Goal: Task Accomplishment & Management: Manage account settings

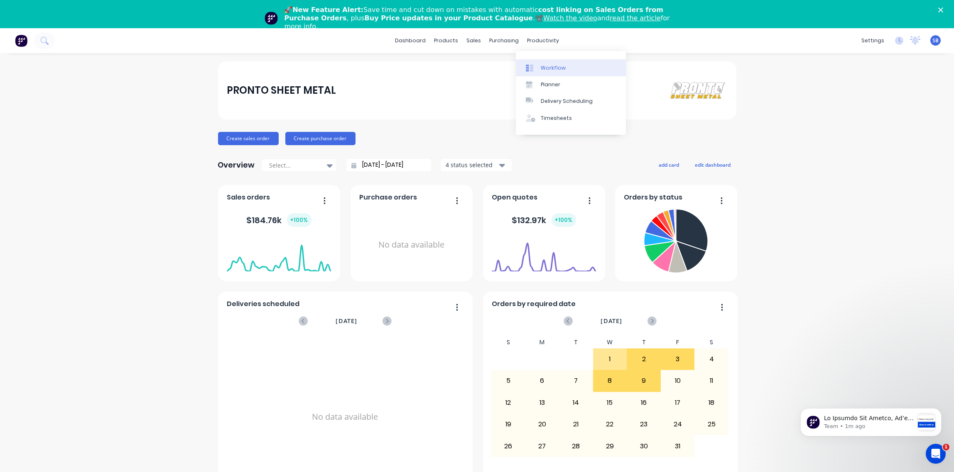
click at [553, 66] on div "Workflow" at bounding box center [553, 67] width 25 height 7
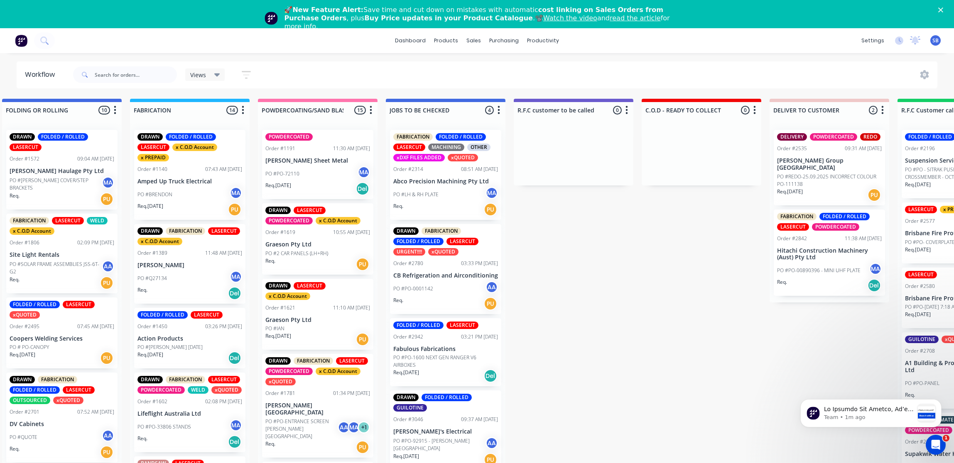
scroll to position [0, 530]
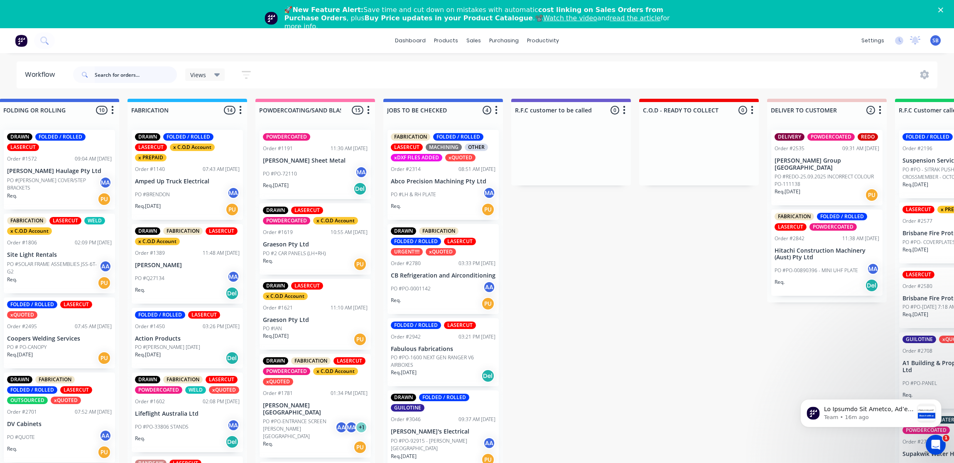
click at [142, 78] on input "text" at bounding box center [136, 74] width 82 height 17
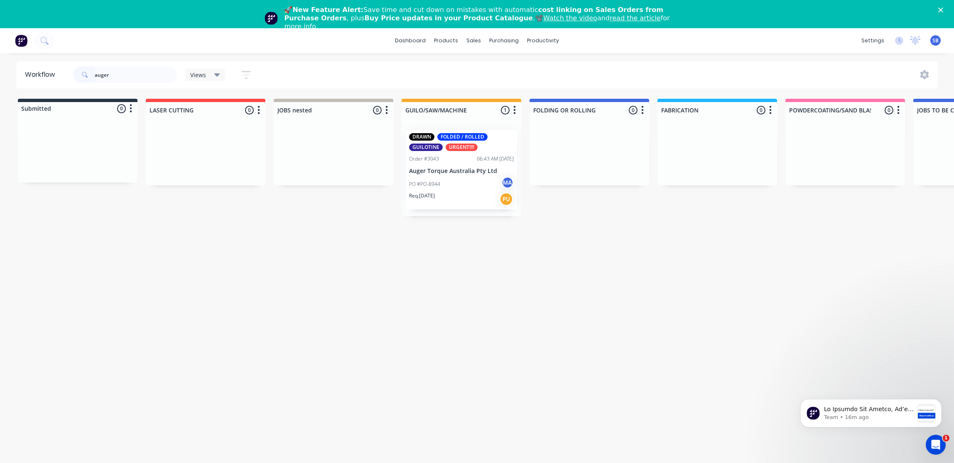
click at [458, 192] on div "Req. 05/09/25 PU" at bounding box center [461, 199] width 105 height 14
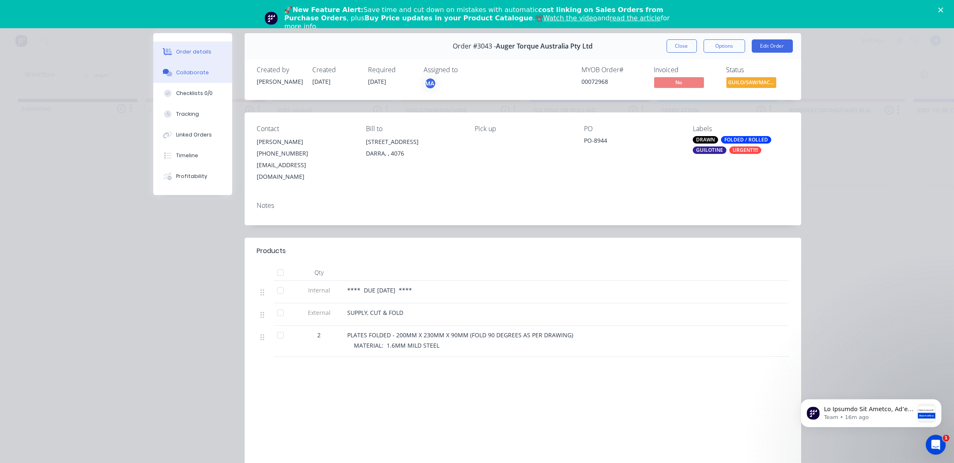
click at [186, 74] on div "Collaborate" at bounding box center [192, 72] width 33 height 7
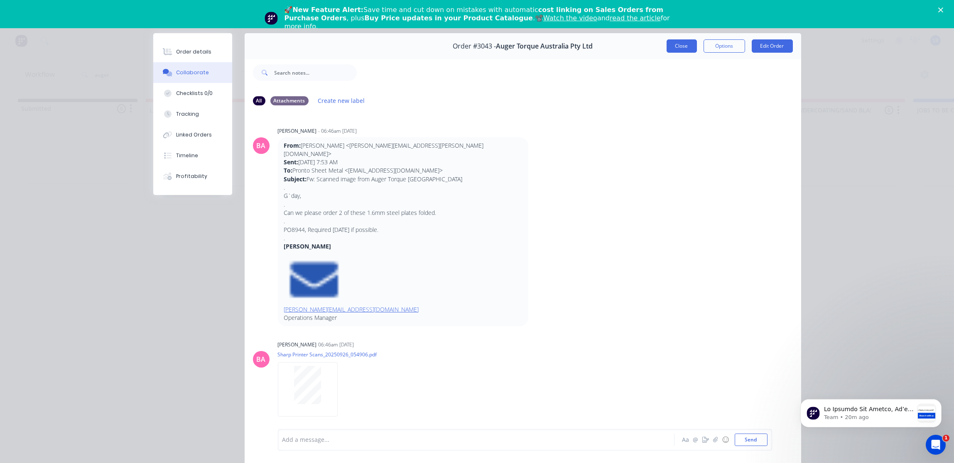
click at [678, 44] on button "Close" at bounding box center [681, 45] width 30 height 13
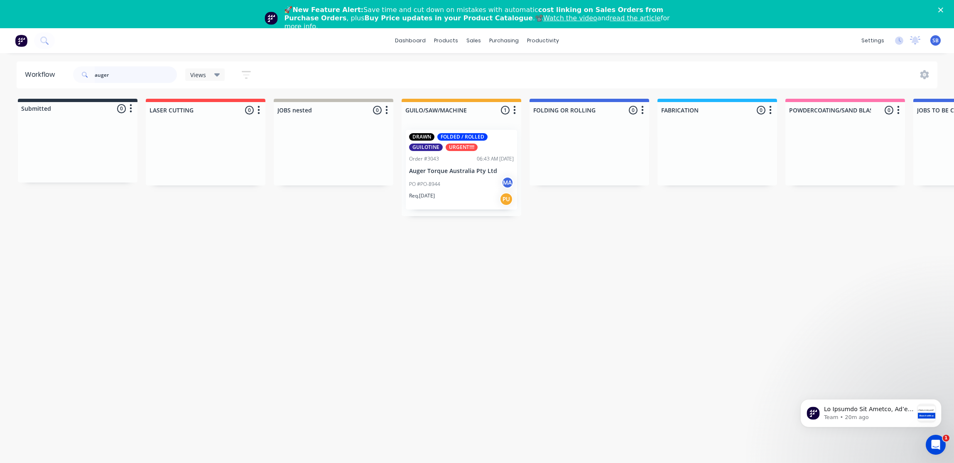
drag, startPoint x: 141, startPoint y: 72, endPoint x: 23, endPoint y: 81, distance: 118.3
click at [23, 81] on header "Workflow auger Views Save new view None (Default) edit Show/Hide statuses Show …" at bounding box center [477, 74] width 921 height 27
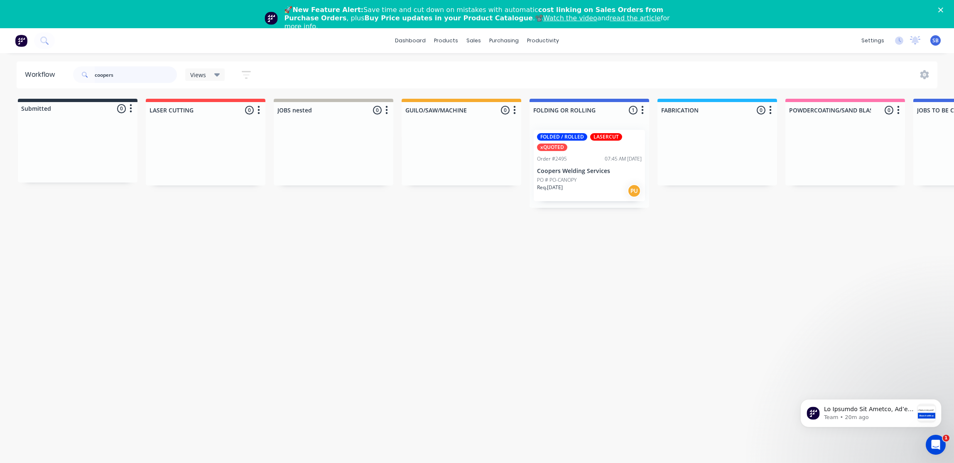
type input "coopers"
click at [591, 190] on div "Req. 31/07/25 PU" at bounding box center [589, 191] width 105 height 14
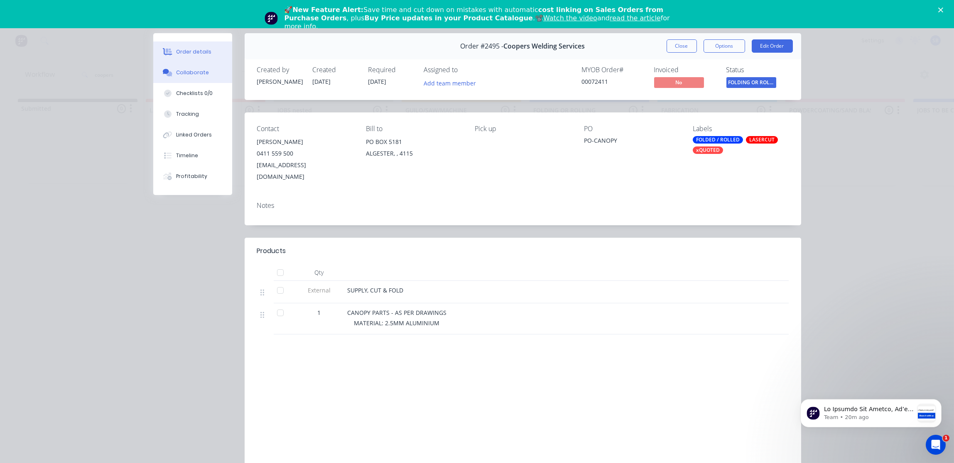
click at [188, 72] on div "Collaborate" at bounding box center [192, 72] width 33 height 7
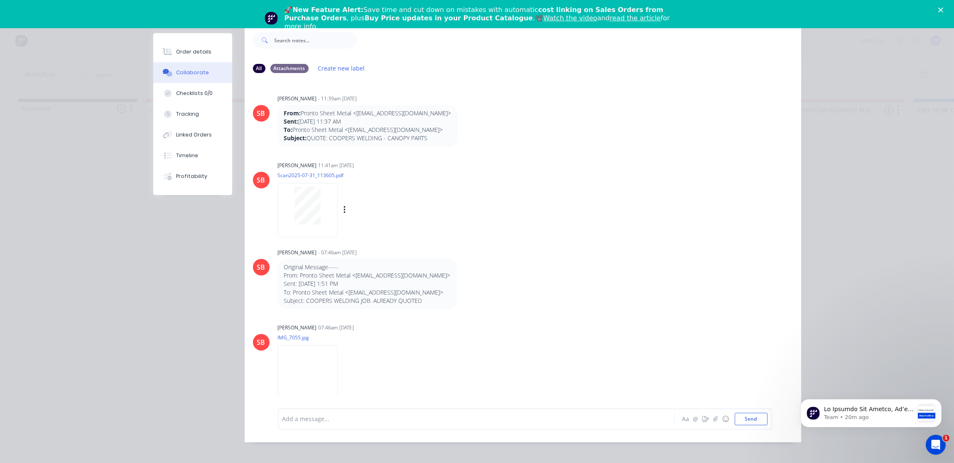
scroll to position [46, 0]
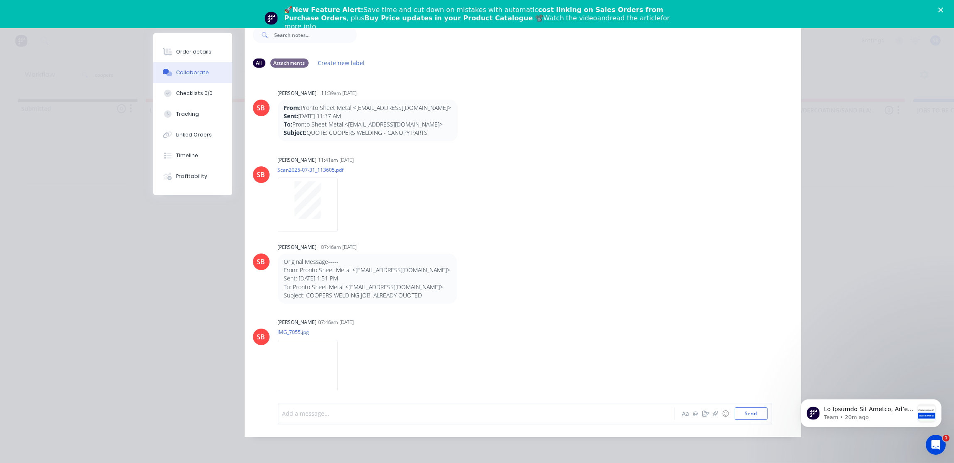
click at [314, 413] on div at bounding box center [464, 413] width 363 height 9
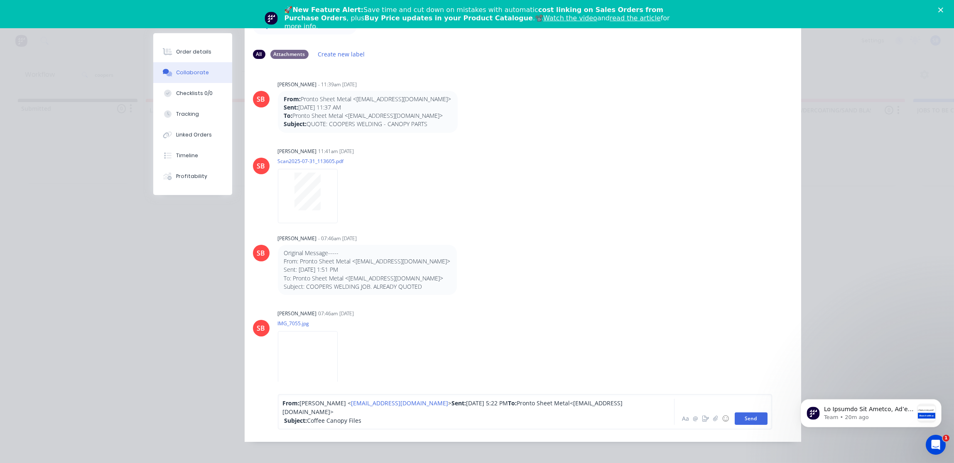
click at [744, 425] on button "Send" at bounding box center [750, 419] width 33 height 12
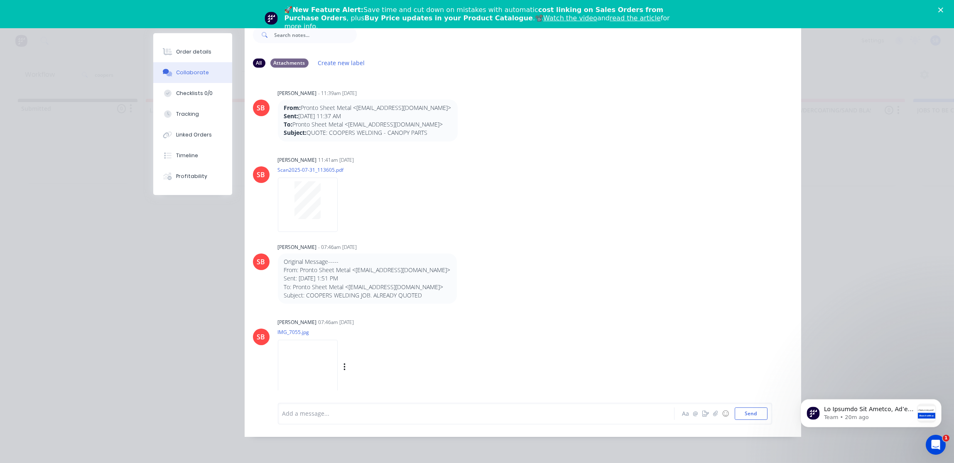
scroll to position [58, 0]
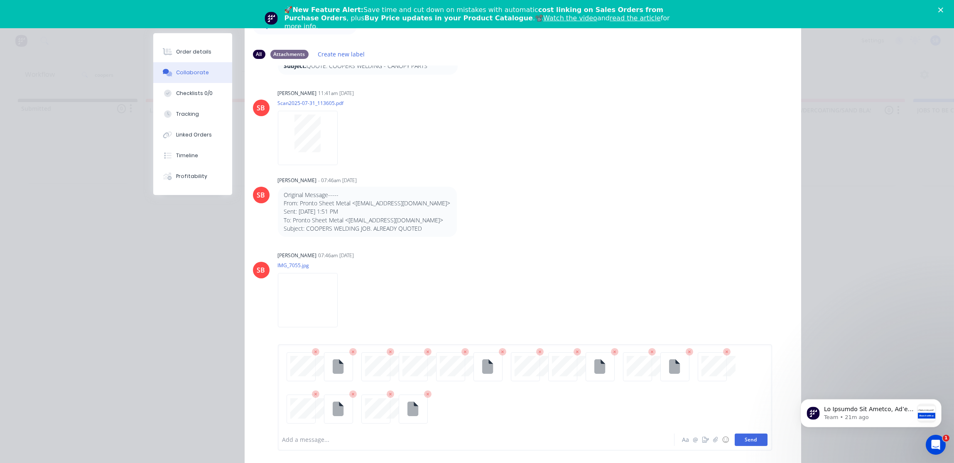
click at [751, 445] on button "Send" at bounding box center [750, 440] width 33 height 12
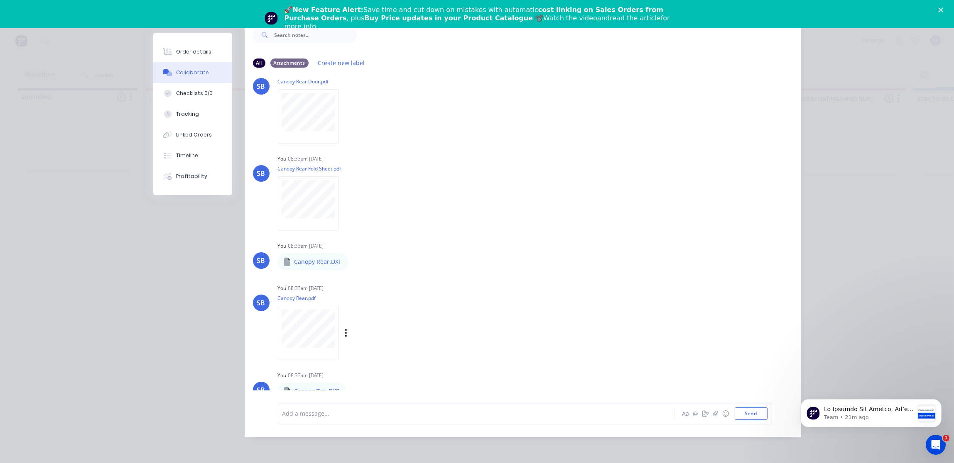
scroll to position [20, 0]
click at [312, 414] on div at bounding box center [464, 413] width 363 height 9
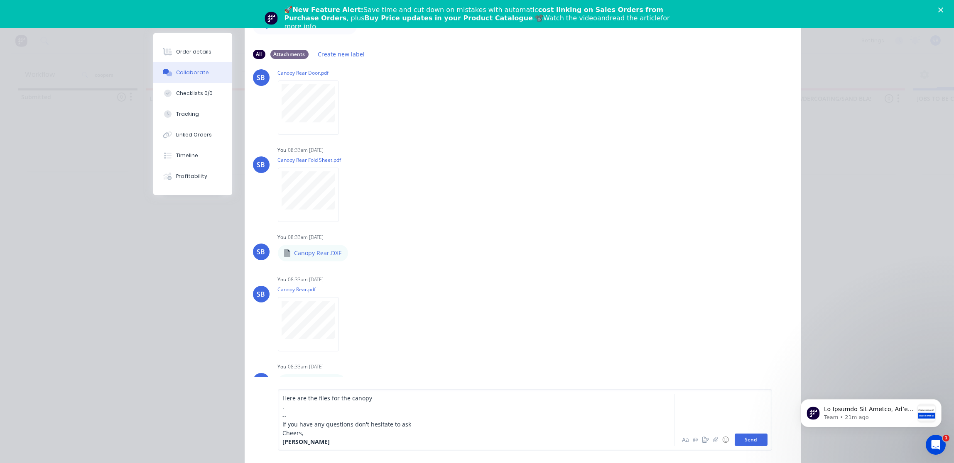
click at [748, 437] on button "Send" at bounding box center [750, 440] width 33 height 12
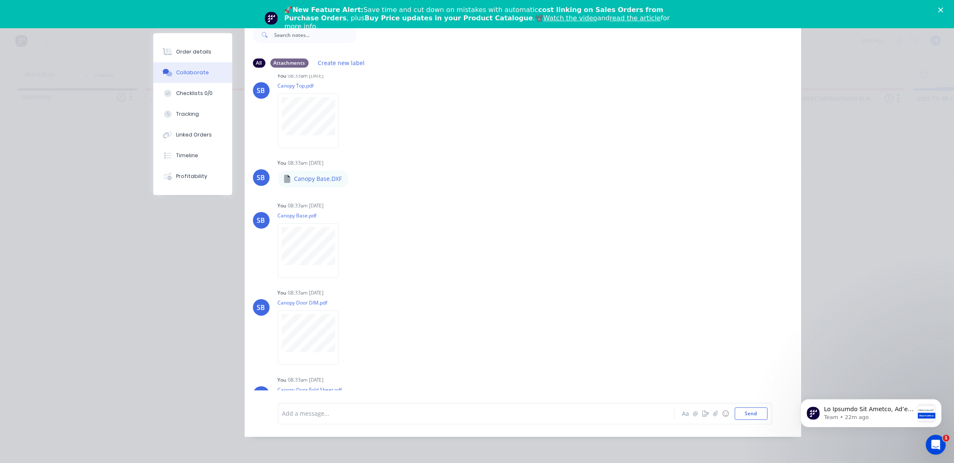
scroll to position [0, 0]
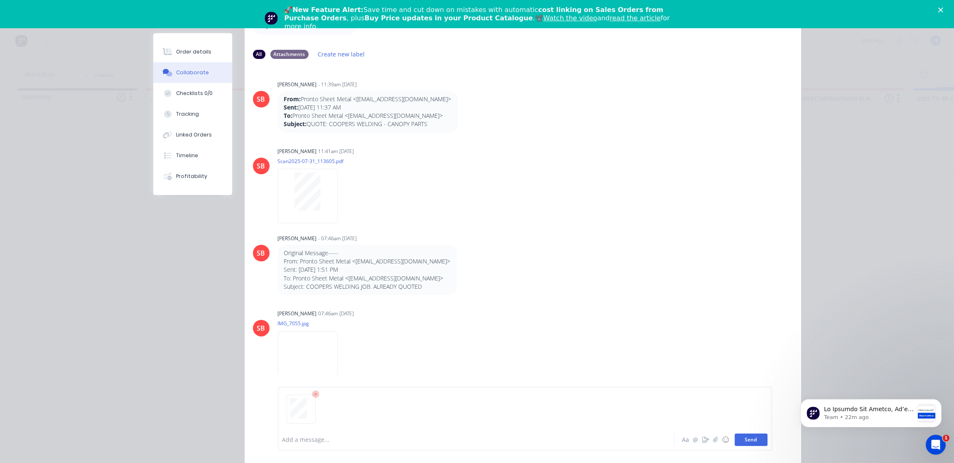
click at [749, 434] on button "Send" at bounding box center [750, 440] width 33 height 12
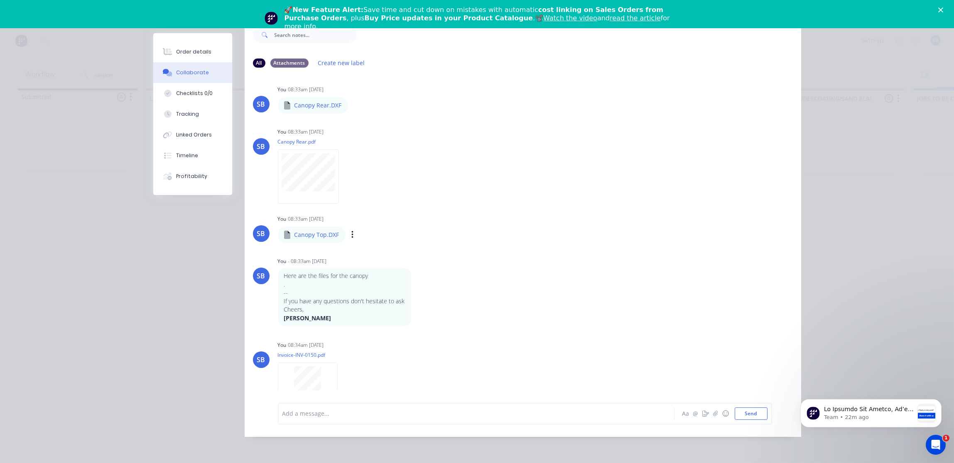
scroll to position [1363, 0]
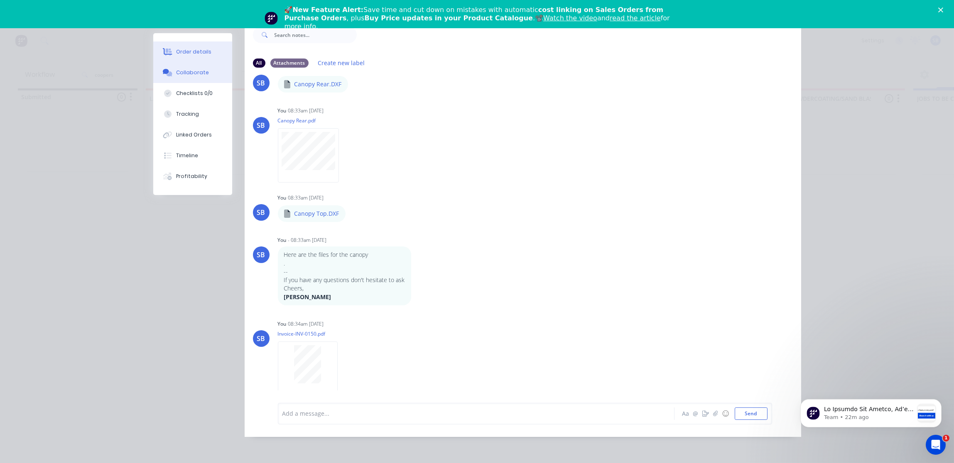
click at [183, 50] on div "Order details" at bounding box center [193, 51] width 35 height 7
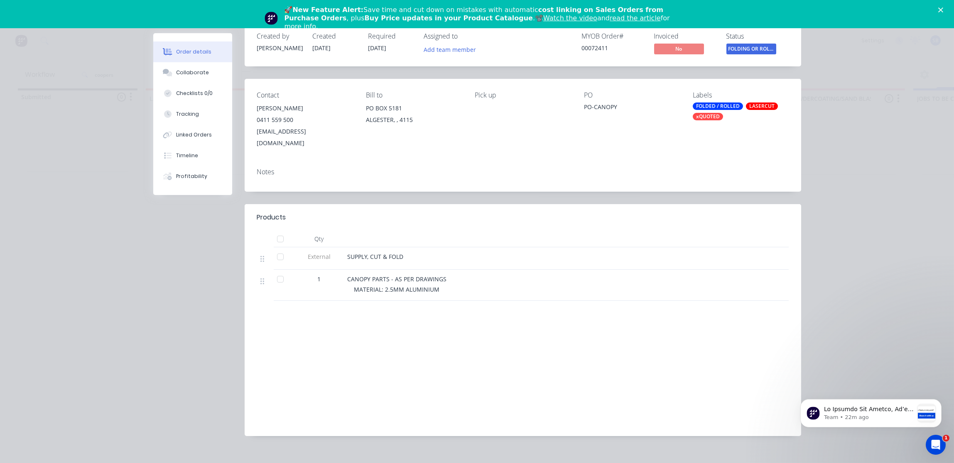
scroll to position [0, 0]
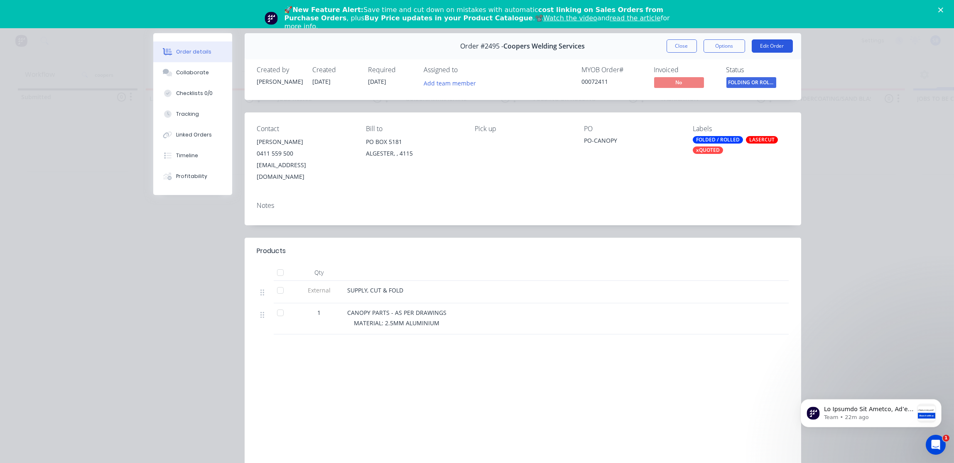
click at [774, 44] on button "Edit Order" at bounding box center [771, 45] width 41 height 13
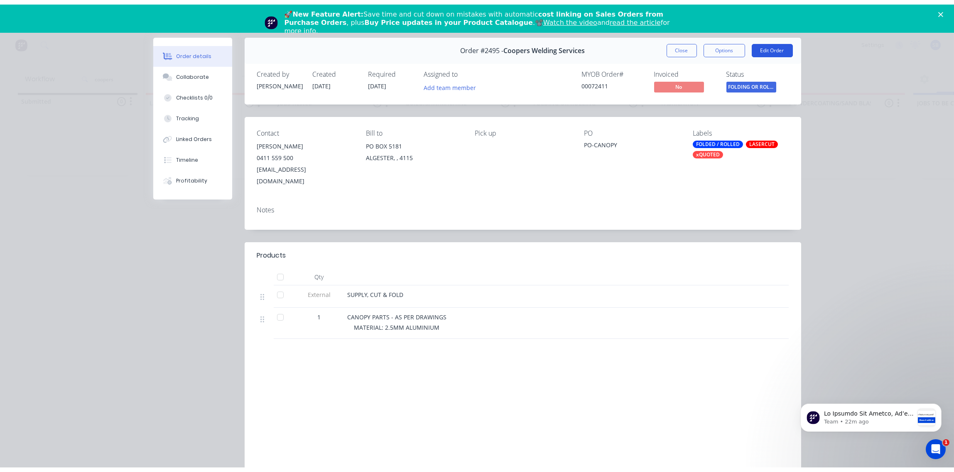
scroll to position [11, 0]
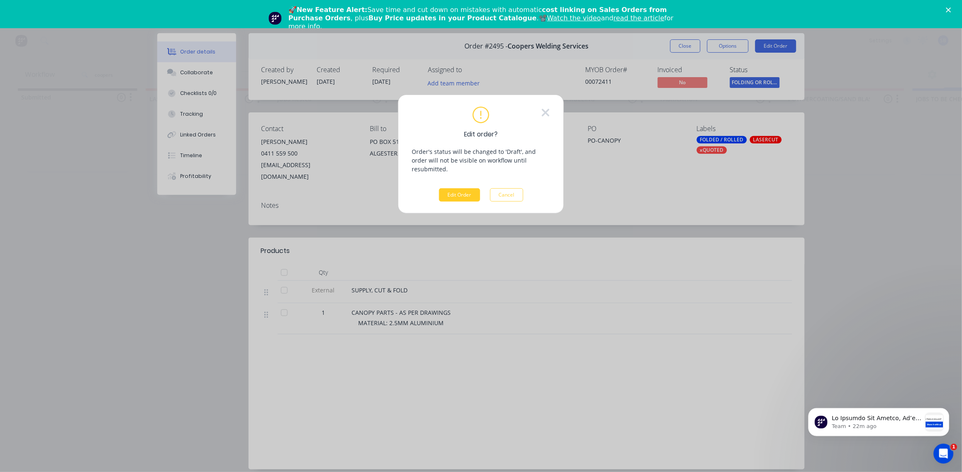
click at [463, 188] on button "Edit Order" at bounding box center [459, 194] width 41 height 13
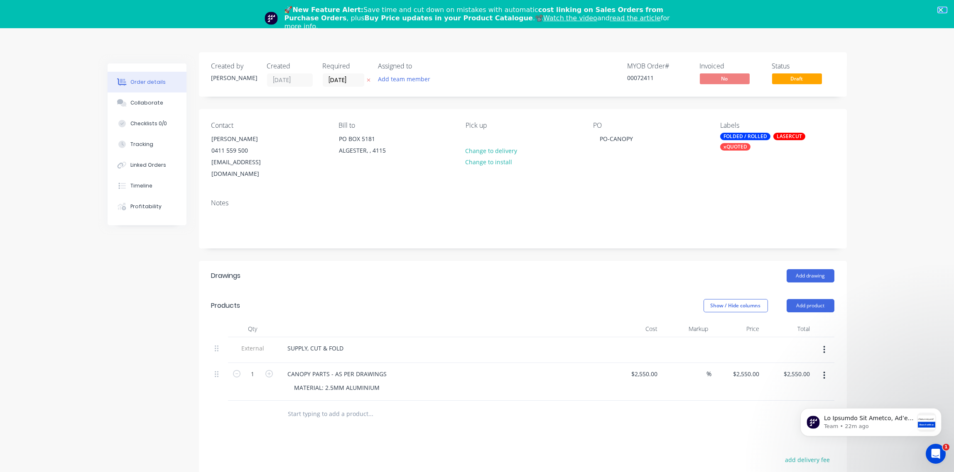
click at [943, 7] on icon "Close" at bounding box center [940, 9] width 5 height 5
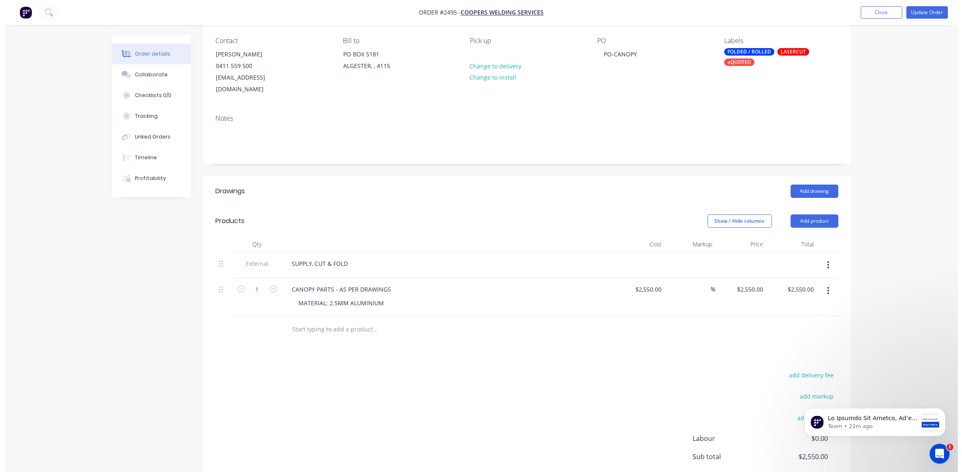
scroll to position [73, 0]
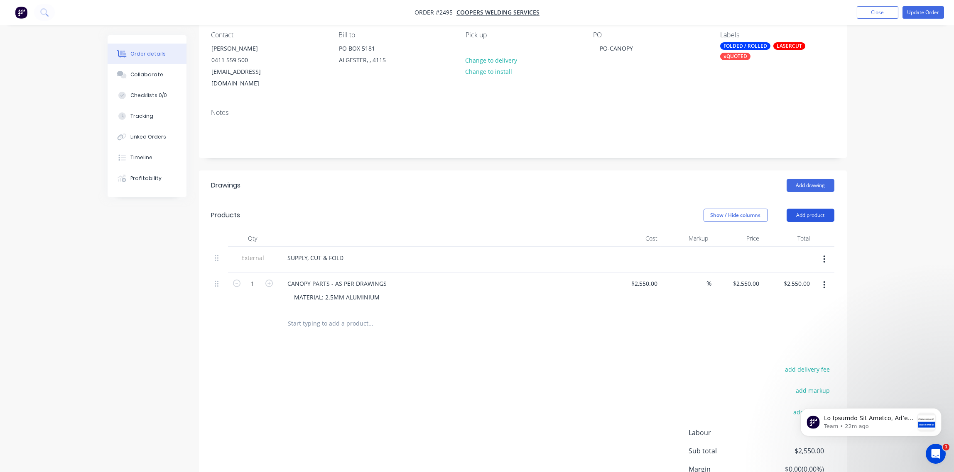
click at [814, 209] on button "Add product" at bounding box center [810, 215] width 48 height 13
drag, startPoint x: 766, startPoint y: 328, endPoint x: 724, endPoint y: 335, distance: 42.7
click at [766, 330] on div "Notes (Internal)" at bounding box center [795, 336] width 64 height 12
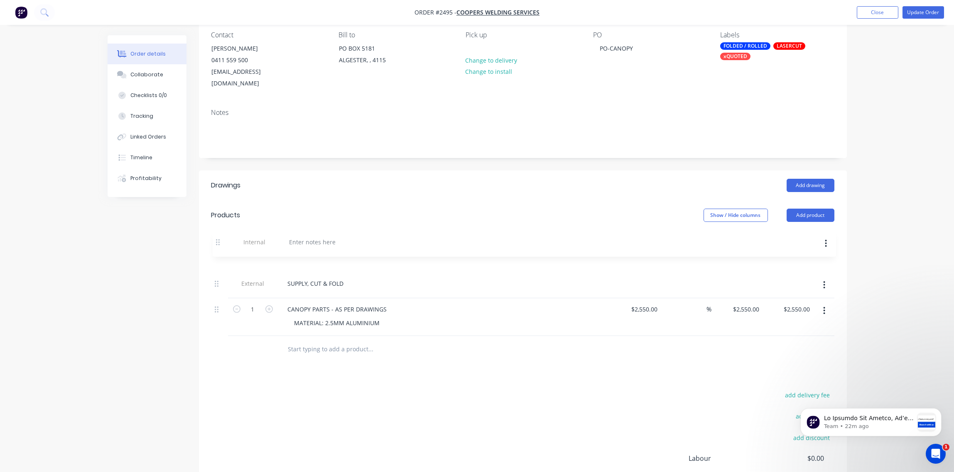
drag, startPoint x: 218, startPoint y: 315, endPoint x: 218, endPoint y: 244, distance: 71.0
click at [218, 247] on div "External SUPPLY, CUT & FOLD 1 CANOPY PARTS - AS PER DRAWINGS MATERIAL: 2.5MM AL…" at bounding box center [522, 291] width 623 height 89
click at [322, 252] on div at bounding box center [311, 258] width 60 height 12
click at [325, 252] on div at bounding box center [311, 258] width 60 height 12
click at [426, 209] on div "Show / Hide columns Add product" at bounding box center [588, 215] width 490 height 13
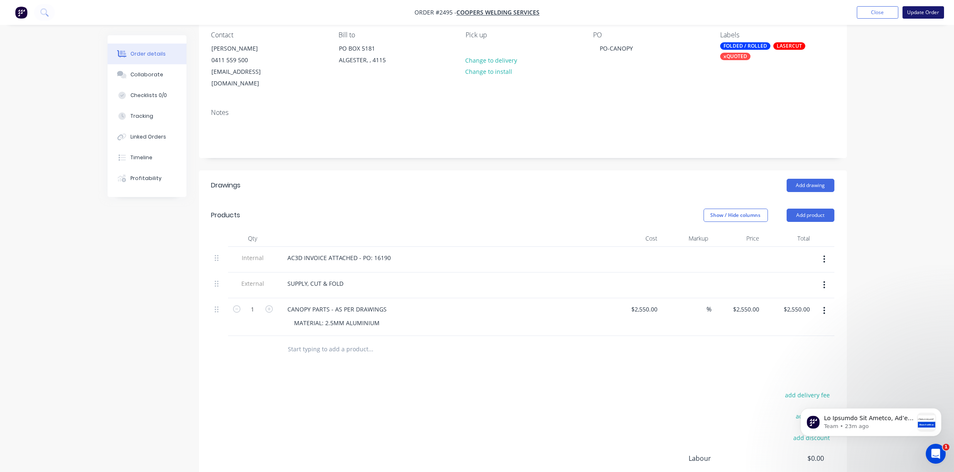
click at [922, 14] on button "Update Order" at bounding box center [923, 12] width 42 height 12
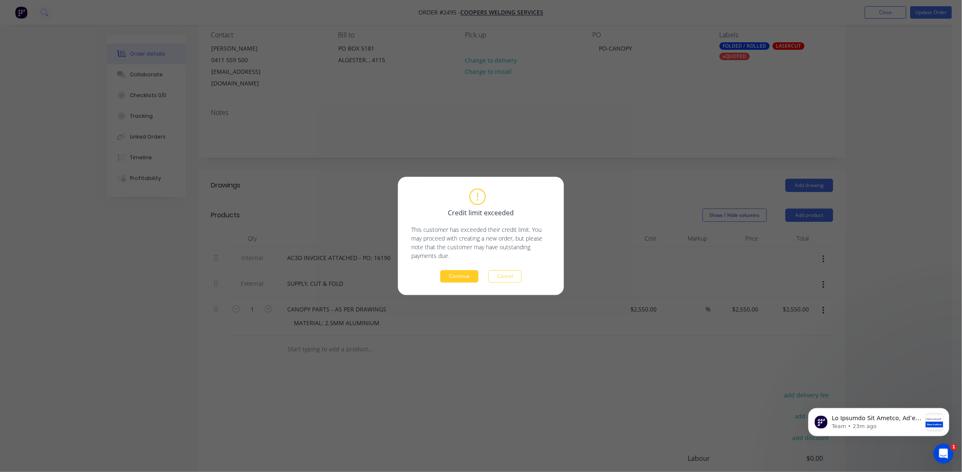
click at [467, 279] on button "Continue" at bounding box center [459, 277] width 38 height 12
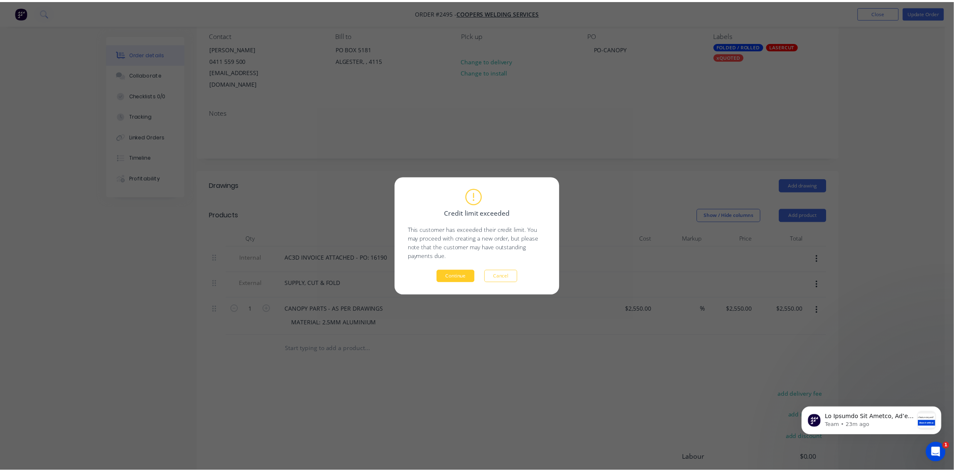
scroll to position [29, 0]
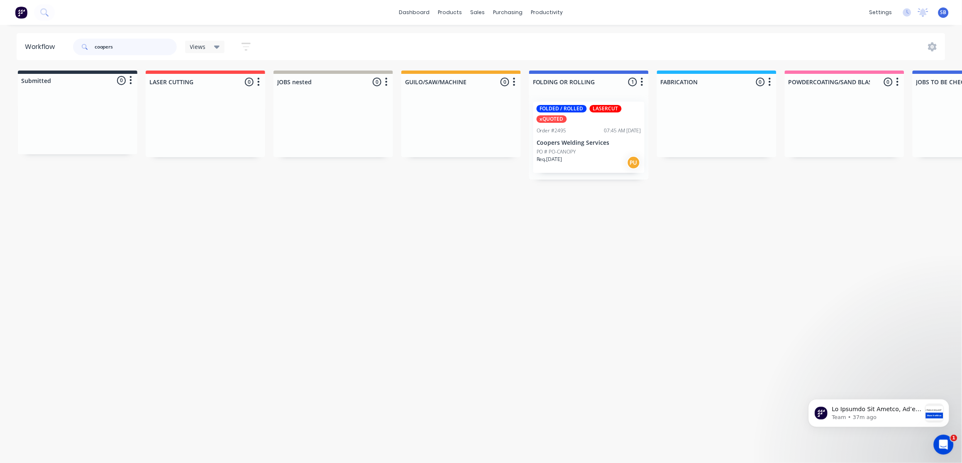
drag, startPoint x: 93, startPoint y: 44, endPoint x: -2, endPoint y: 56, distance: 96.2
click at [0, 56] on html "dashboard products sales purchasing productivity dashboard products Product Cat…" at bounding box center [481, 206] width 962 height 413
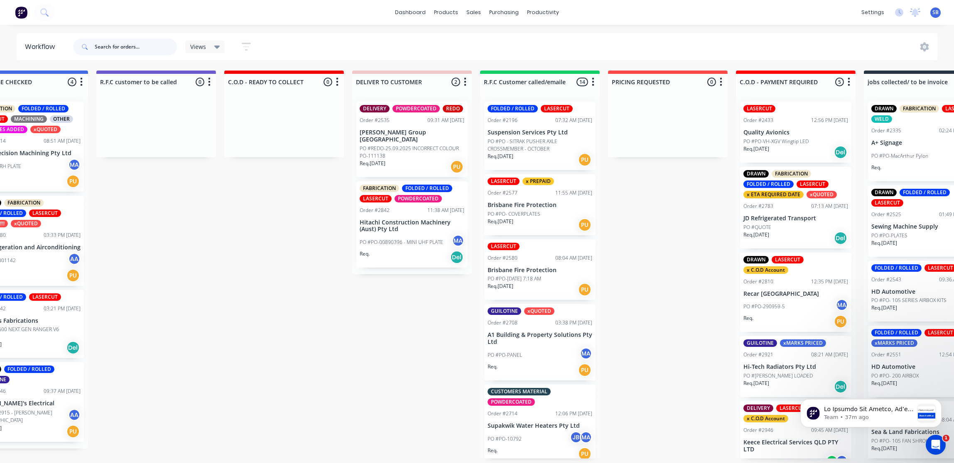
scroll to position [0, 945]
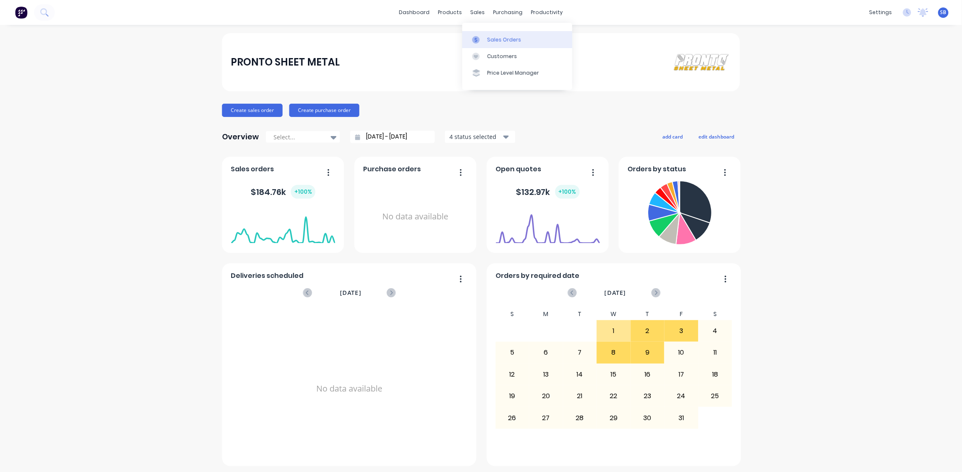
click at [515, 36] on div "Sales Orders" at bounding box center [504, 39] width 34 height 7
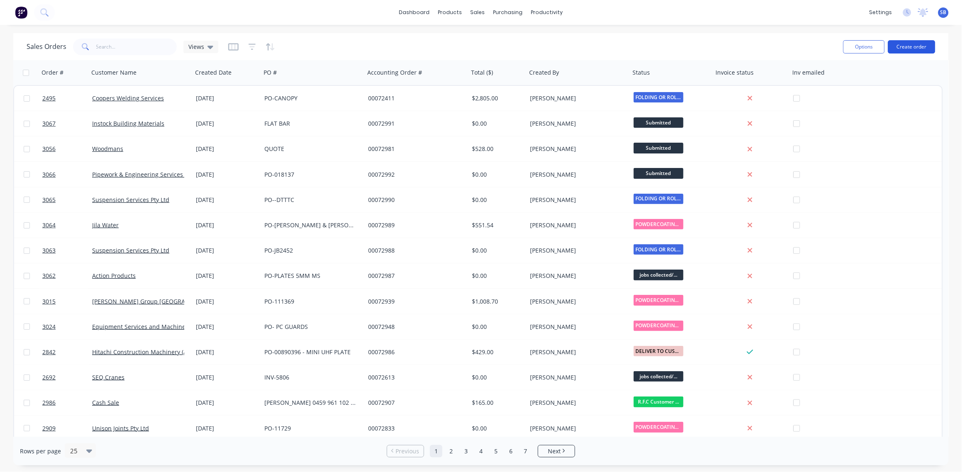
click at [905, 50] on button "Create order" at bounding box center [911, 46] width 47 height 13
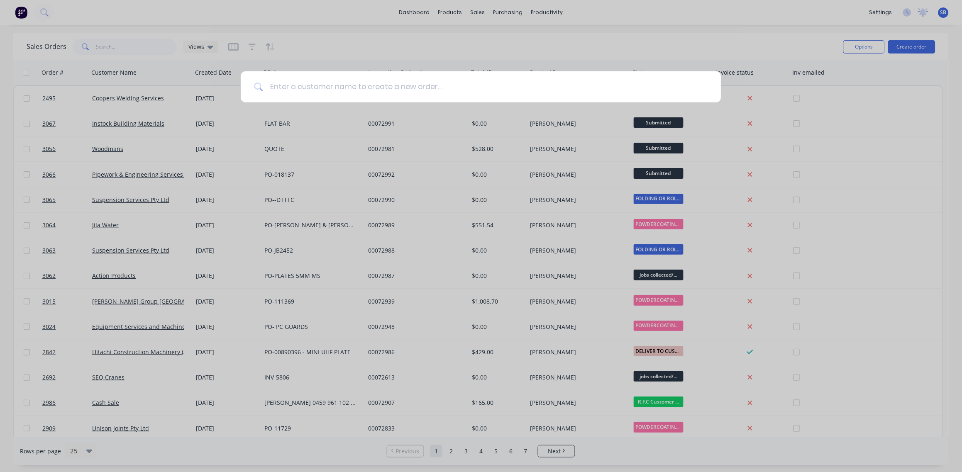
click at [345, 88] on input at bounding box center [485, 86] width 445 height 31
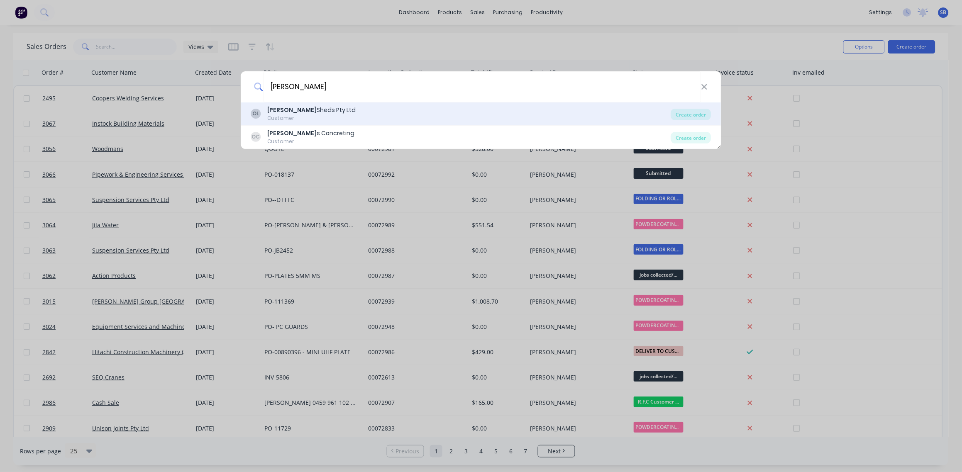
type input "OZZIE"
click at [313, 112] on div "Ozzie Sheds Pty Ltd" at bounding box center [312, 110] width 88 height 9
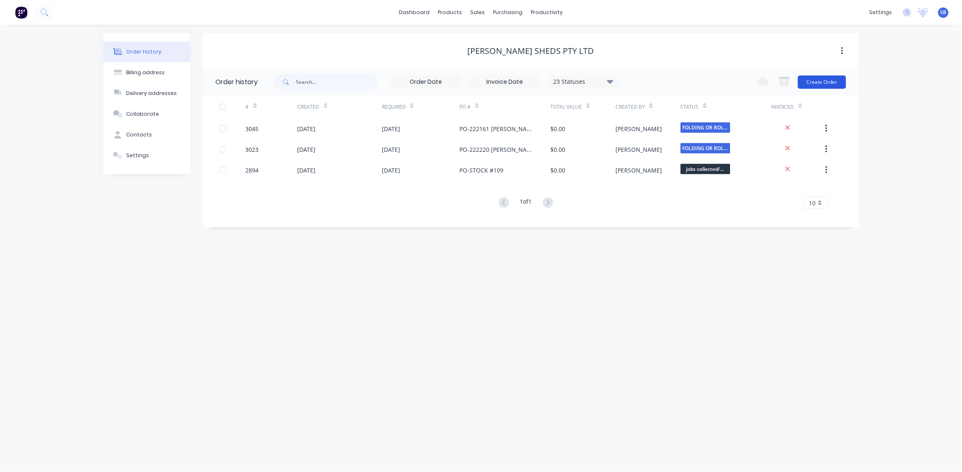
click at [828, 87] on button "Create Order" at bounding box center [822, 82] width 48 height 13
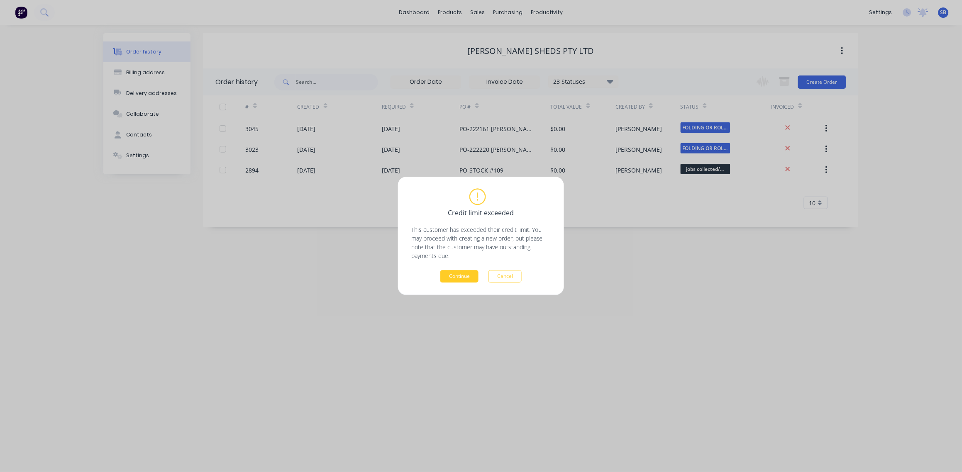
click at [460, 279] on button "Continue" at bounding box center [459, 277] width 38 height 12
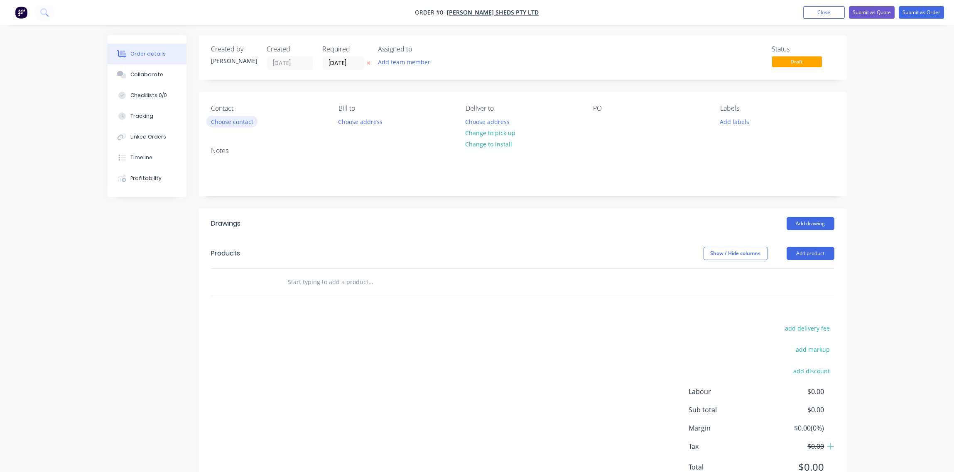
click at [235, 119] on button "Choose contact" at bounding box center [231, 121] width 51 height 11
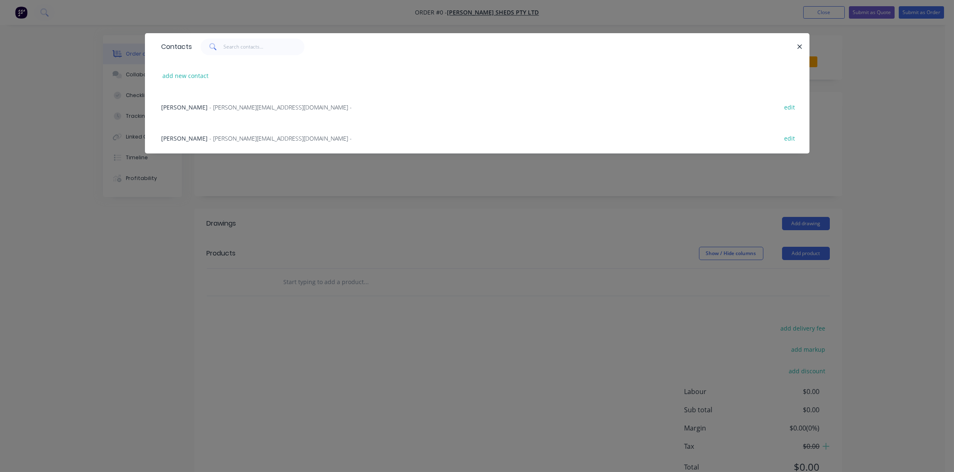
click at [232, 110] on span "- barb@ozziesheds.com.au -" at bounding box center [281, 107] width 142 height 8
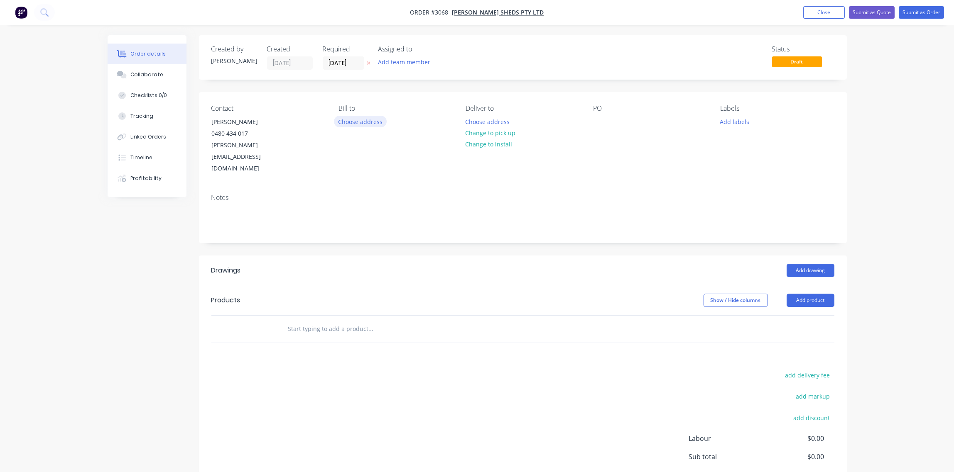
click at [370, 122] on button "Choose address" at bounding box center [360, 121] width 53 height 11
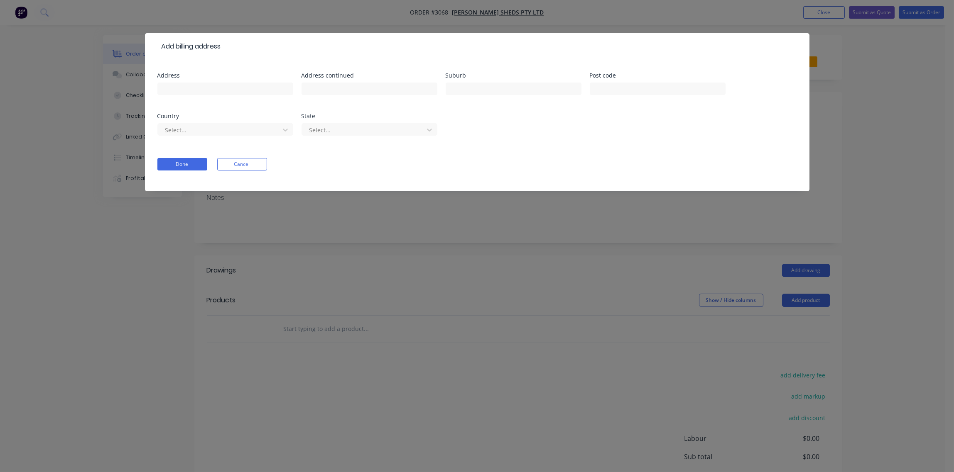
click at [309, 166] on div "Done Cancel" at bounding box center [476, 164] width 639 height 12
click at [170, 166] on button "Done" at bounding box center [182, 164] width 50 height 12
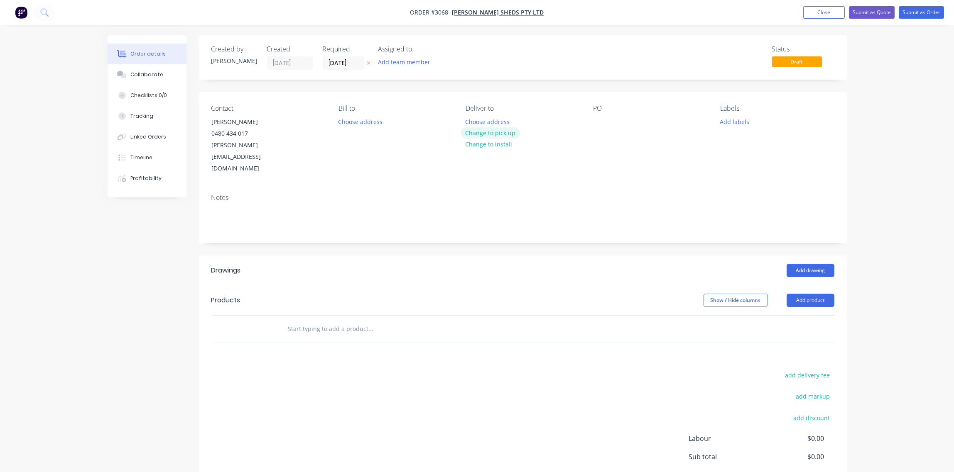
click at [499, 136] on button "Change to pick up" at bounding box center [490, 132] width 59 height 11
click at [599, 123] on div at bounding box center [599, 122] width 13 height 12
click at [601, 122] on div at bounding box center [599, 122] width 13 height 12
drag, startPoint x: 629, startPoint y: 122, endPoint x: 609, endPoint y: 122, distance: 19.5
click at [609, 122] on div "PO-222209" at bounding box center [614, 122] width 43 height 12
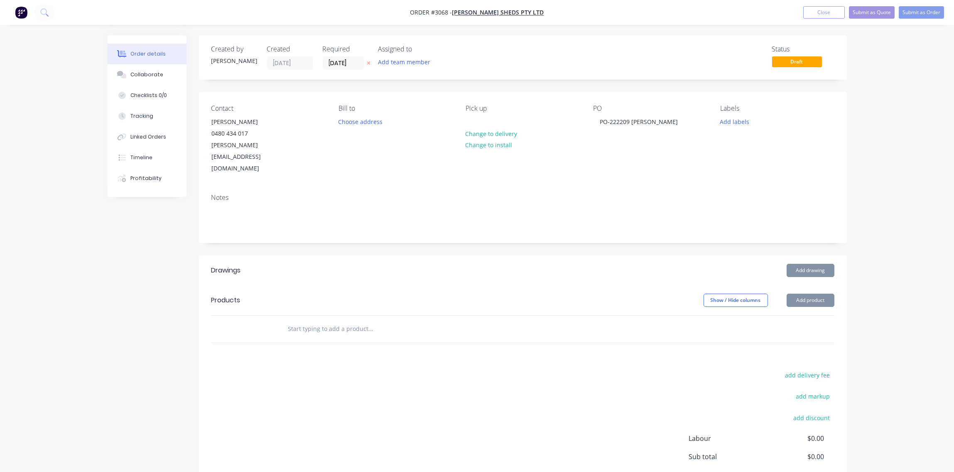
drag, startPoint x: 732, startPoint y: 122, endPoint x: 718, endPoint y: 130, distance: 16.4
click at [732, 123] on button "Add labels" at bounding box center [734, 121] width 38 height 11
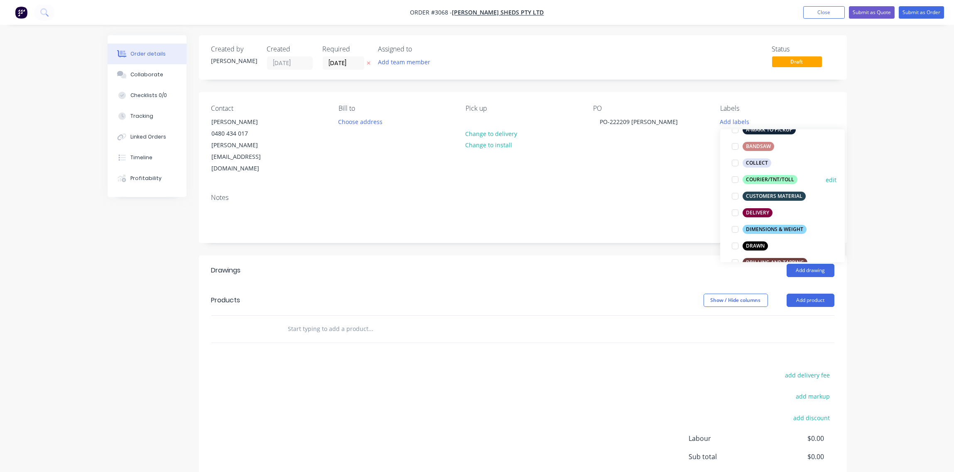
scroll to position [186, 0]
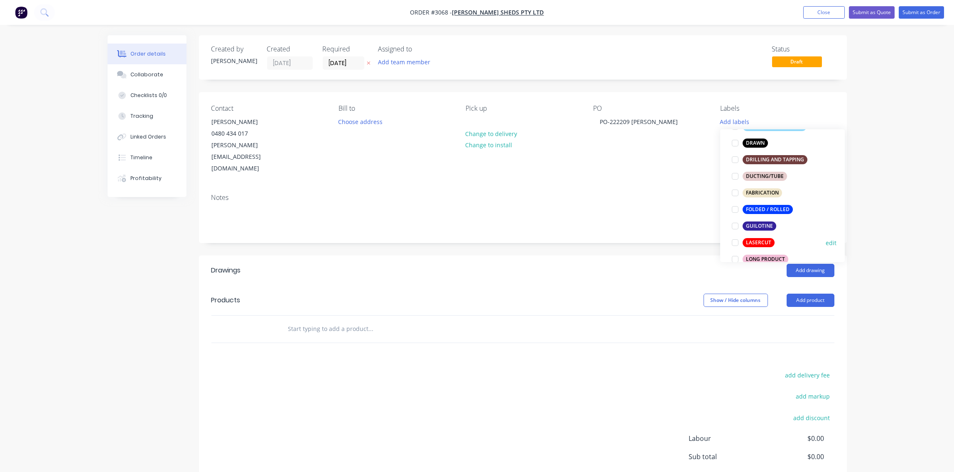
click at [738, 243] on div at bounding box center [735, 243] width 17 height 17
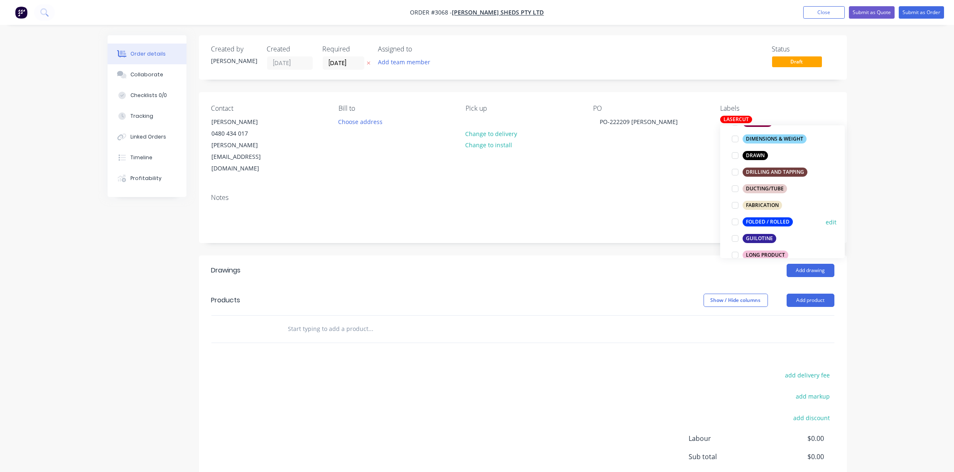
click at [733, 223] on div at bounding box center [735, 222] width 17 height 17
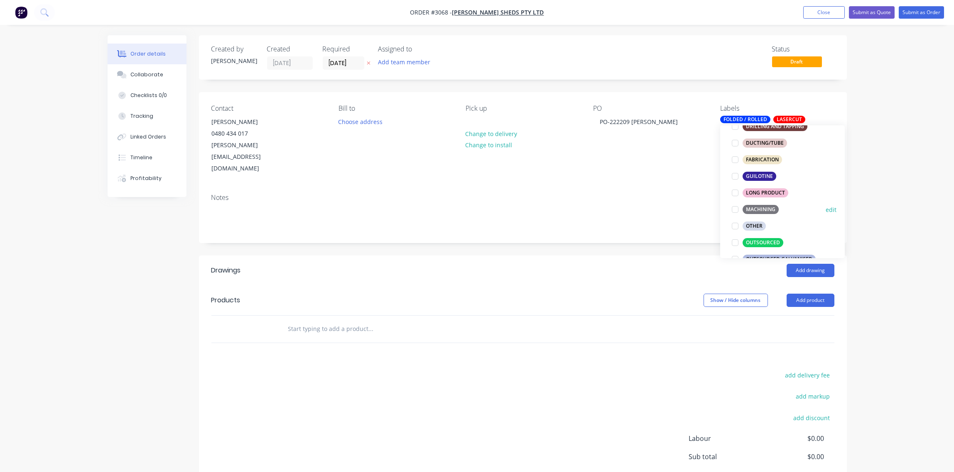
scroll to position [372, 0]
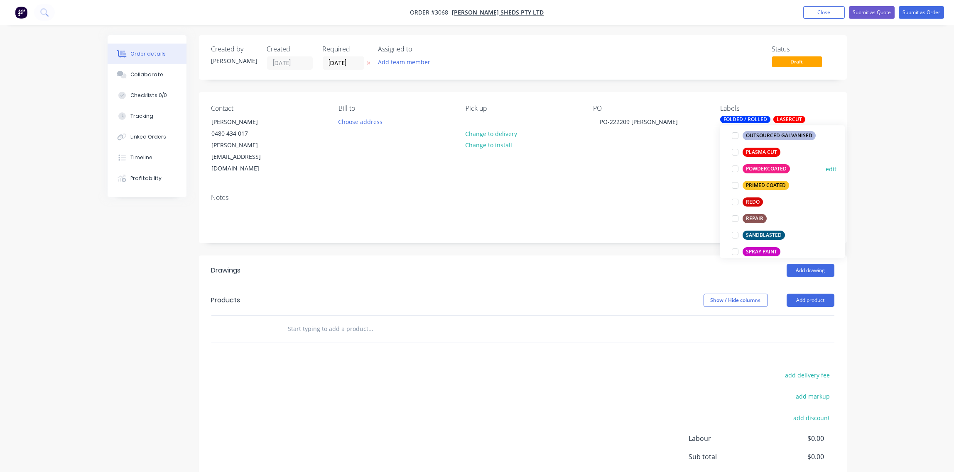
click at [736, 168] on div at bounding box center [735, 169] width 17 height 17
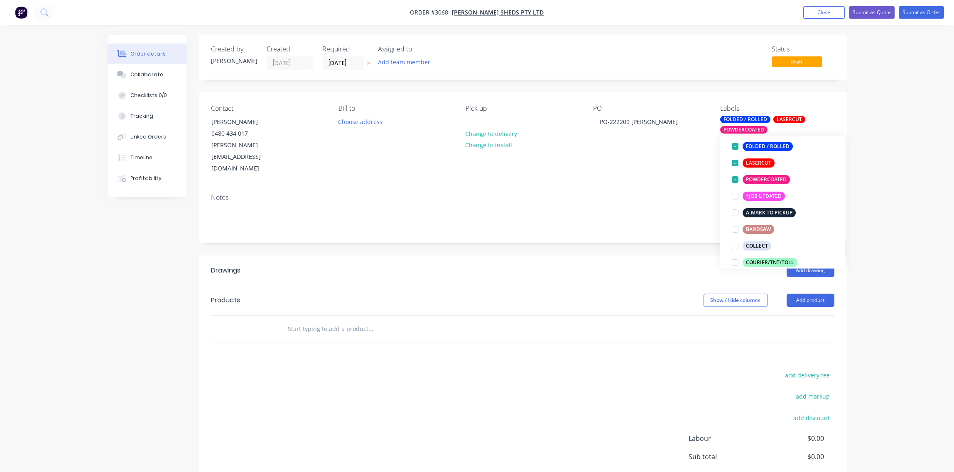
click at [655, 194] on div "Notes" at bounding box center [522, 198] width 623 height 8
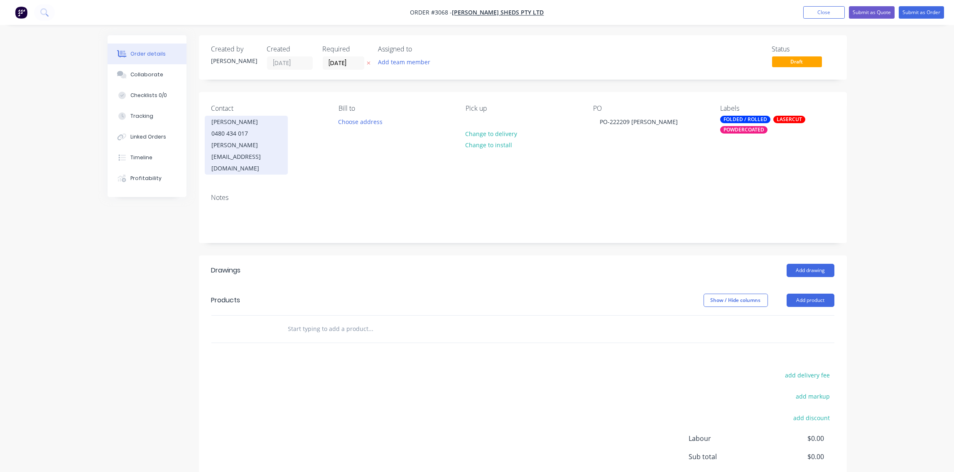
click at [238, 130] on div "0480 434 017" at bounding box center [246, 134] width 69 height 12
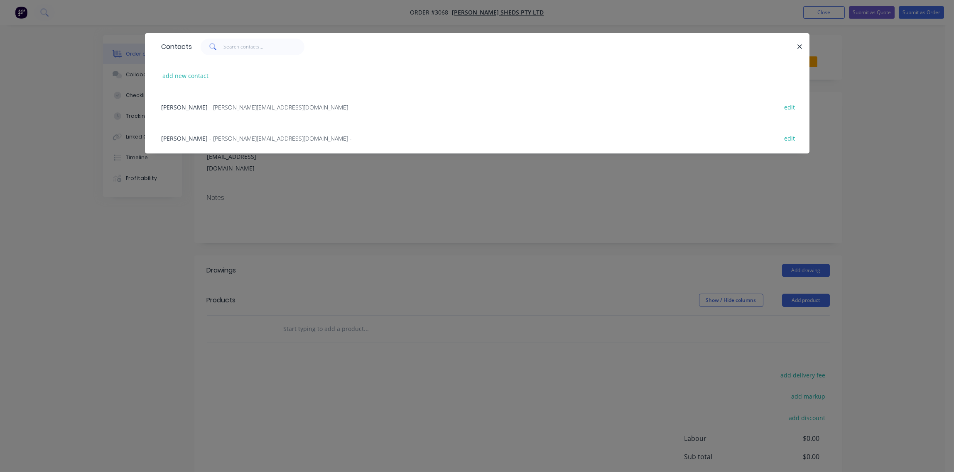
click at [233, 137] on span "- martin@ozziesheds.com.au -" at bounding box center [281, 139] width 142 height 8
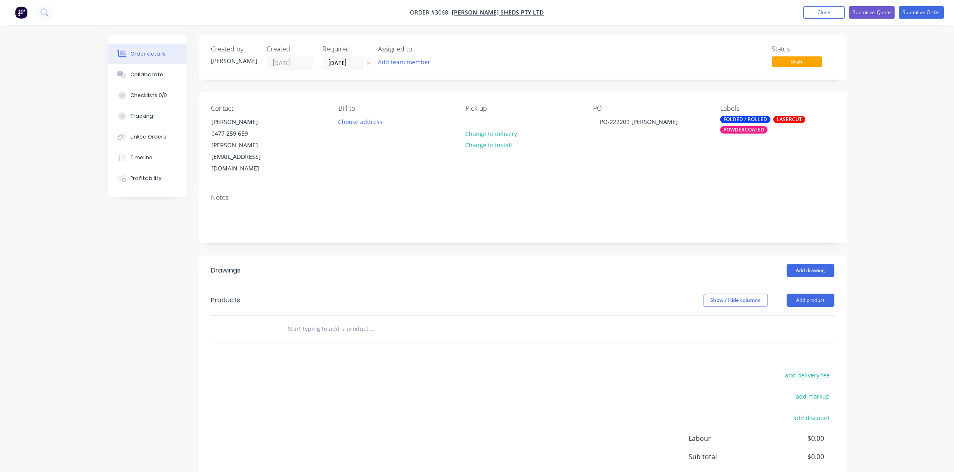
click at [384, 194] on div "Notes" at bounding box center [522, 198] width 623 height 8
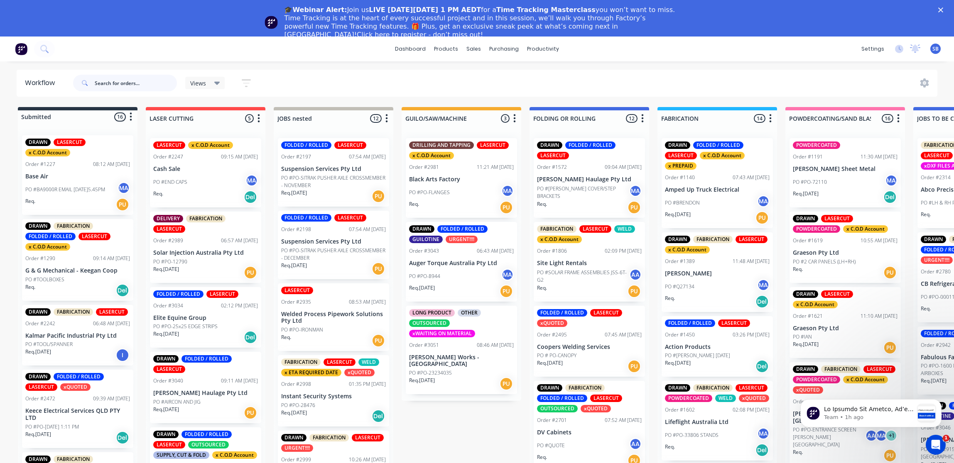
click at [122, 79] on input "text" at bounding box center [136, 83] width 82 height 17
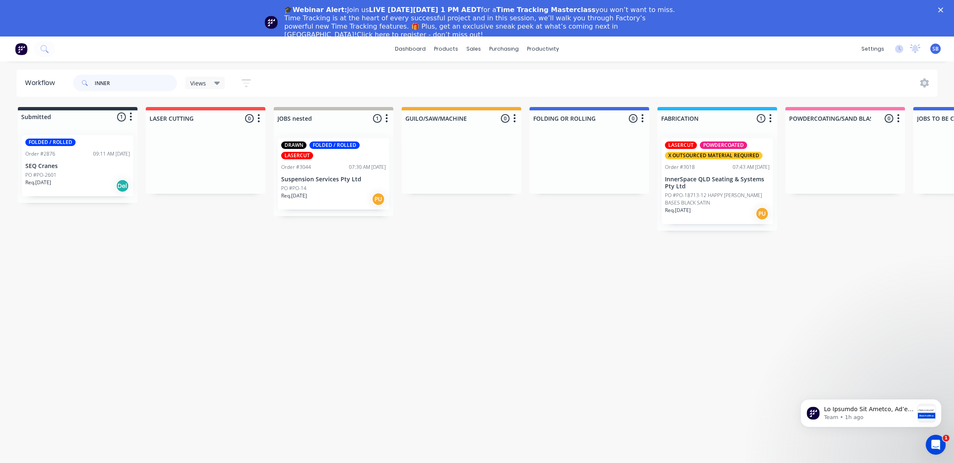
type input "INNER"
click at [712, 201] on p "PO #PO-18713-12 HAPPY [PERSON_NAME] BASES BLACK SATIN" at bounding box center [717, 199] width 105 height 15
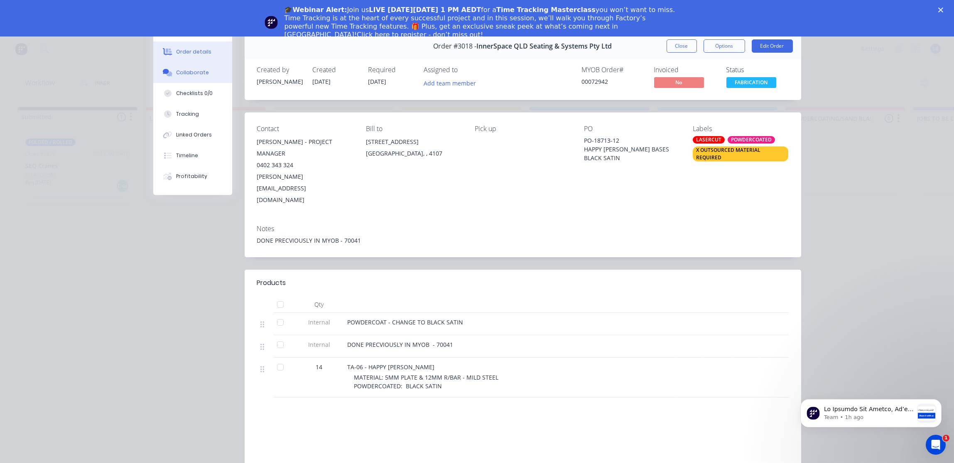
click at [203, 70] on button "Collaborate" at bounding box center [192, 72] width 79 height 21
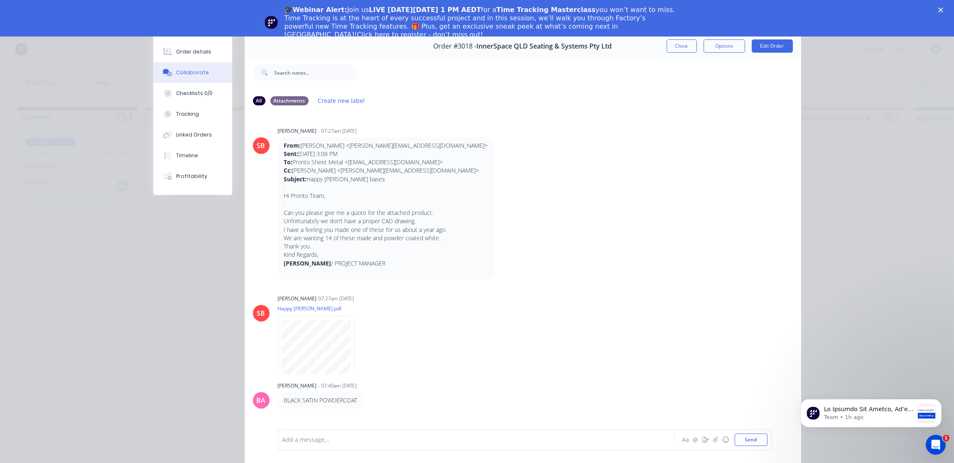
click at [943, 8] on icon "Close" at bounding box center [940, 9] width 5 height 5
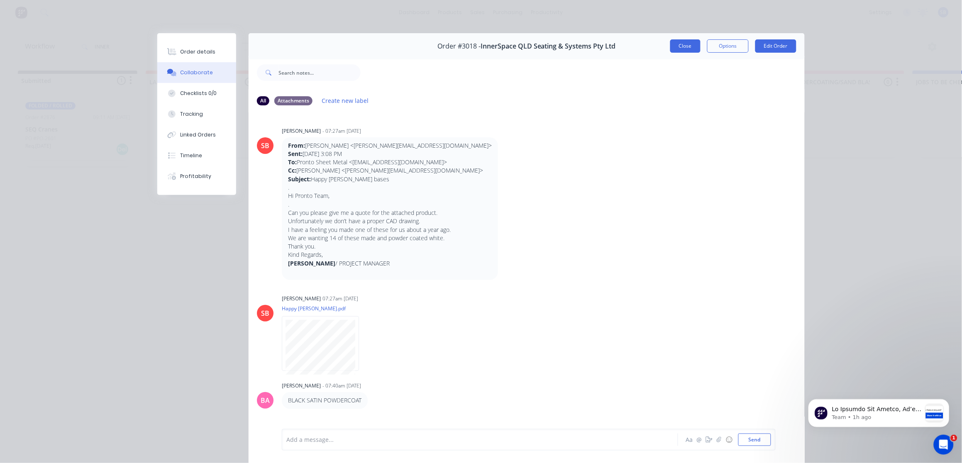
click at [680, 48] on button "Close" at bounding box center [685, 45] width 30 height 13
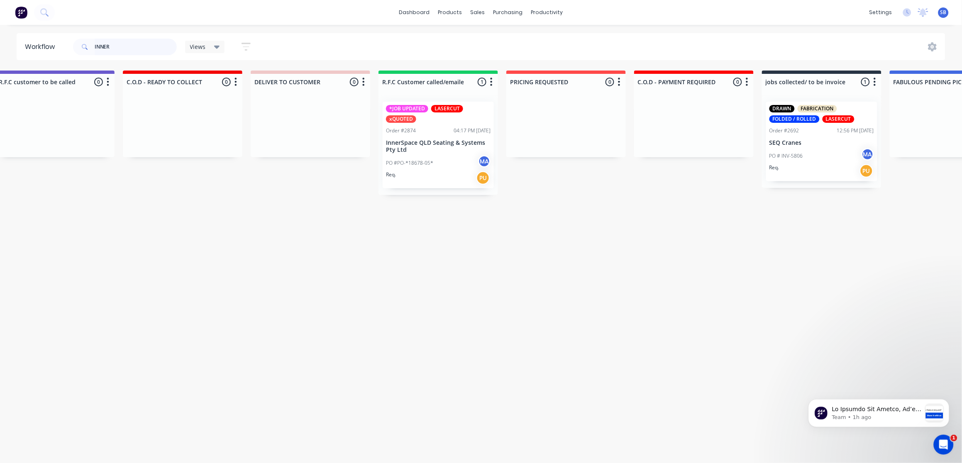
scroll to position [0, 1047]
click at [433, 173] on div "Req. PU" at bounding box center [437, 178] width 105 height 14
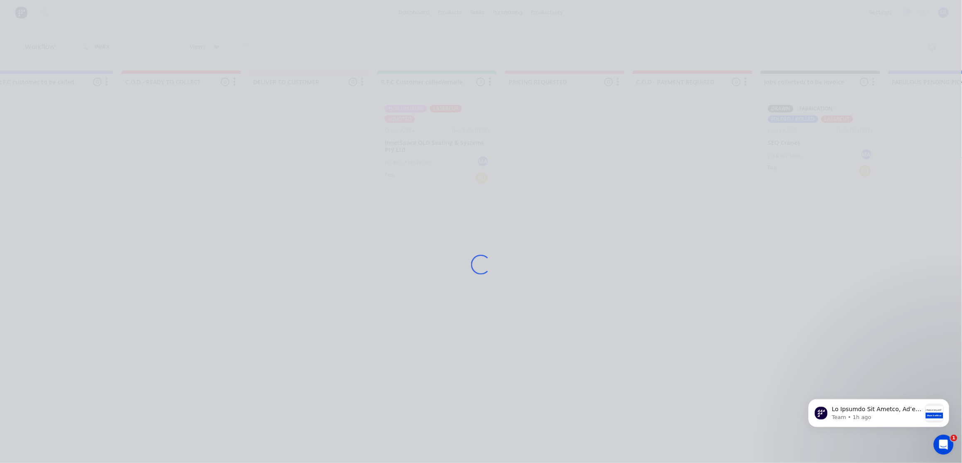
click at [433, 173] on div "Loading..." at bounding box center [481, 264] width 664 height 463
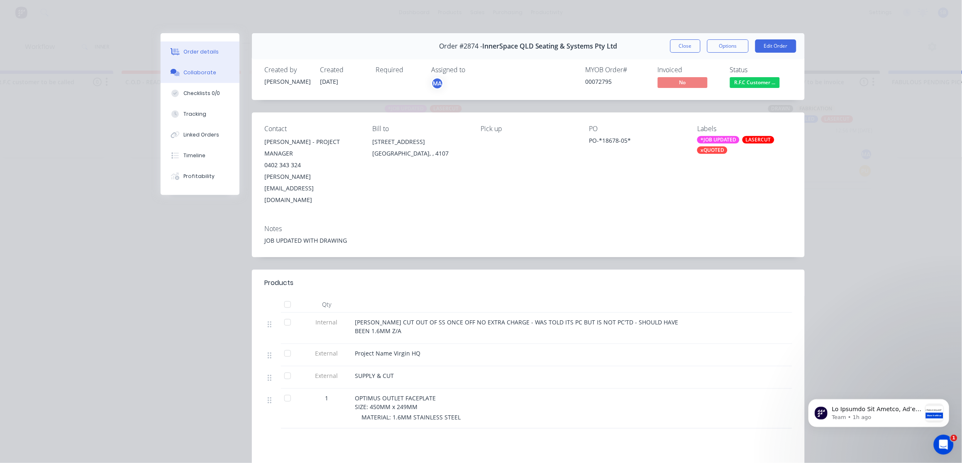
click at [188, 67] on button "Collaborate" at bounding box center [200, 72] width 79 height 21
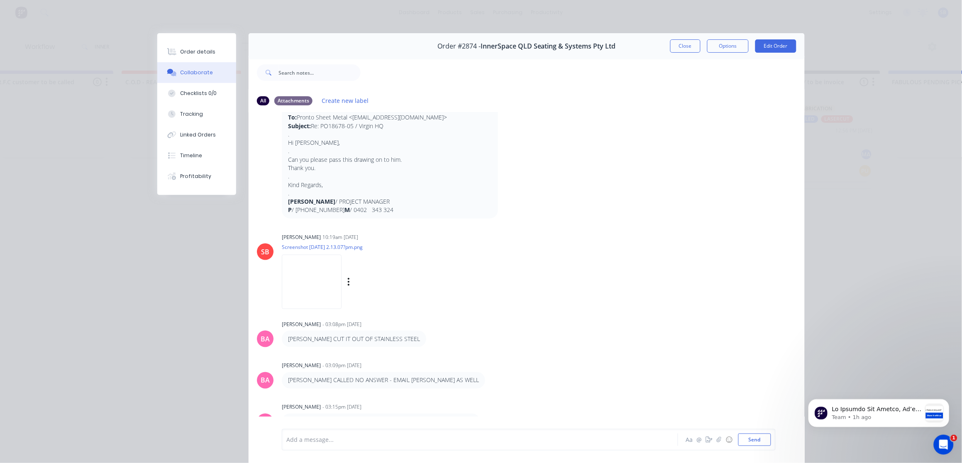
scroll to position [433, 0]
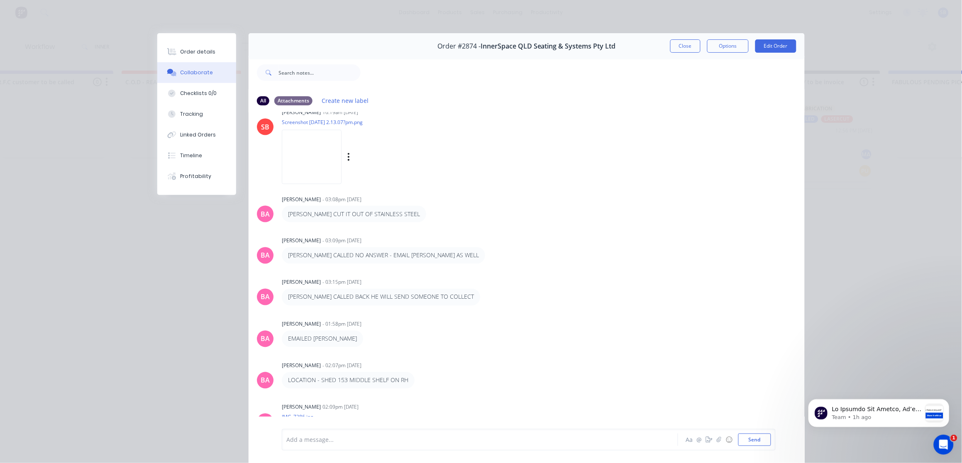
click at [302, 164] on img at bounding box center [312, 157] width 60 height 54
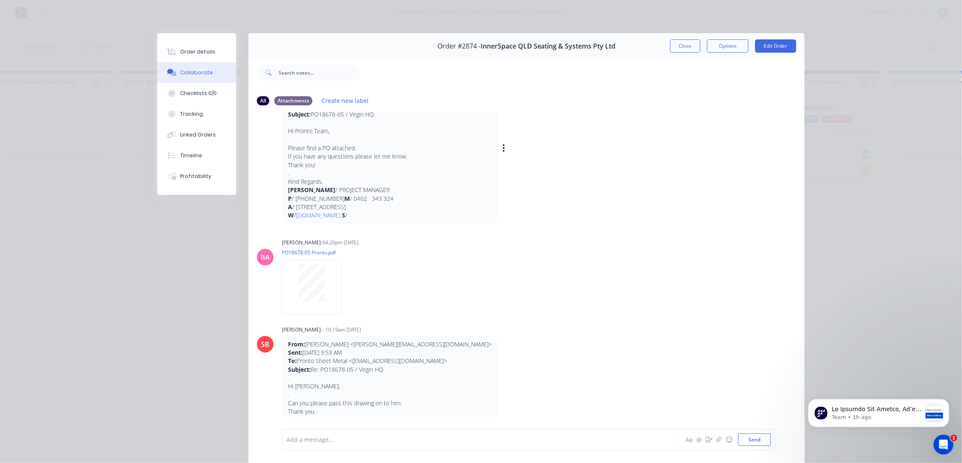
scroll to position [0, 0]
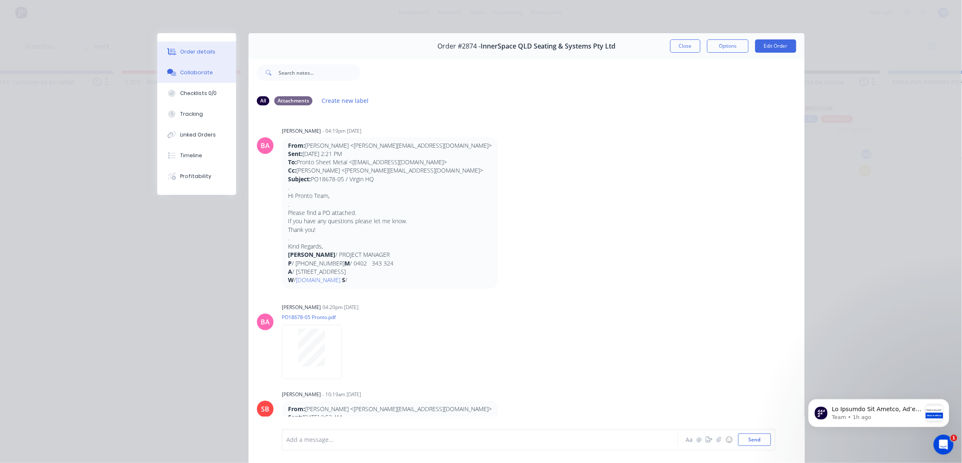
click at [191, 52] on div "Order details" at bounding box center [198, 51] width 35 height 7
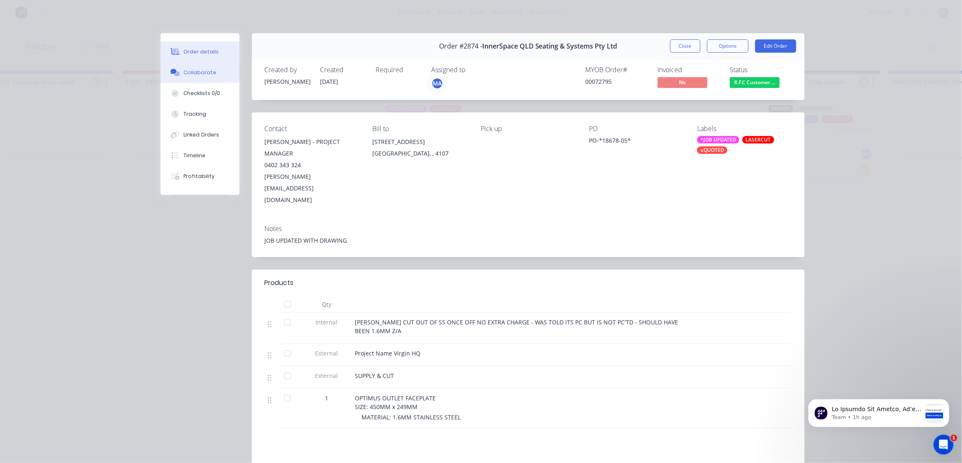
click at [184, 71] on div "Collaborate" at bounding box center [200, 72] width 33 height 7
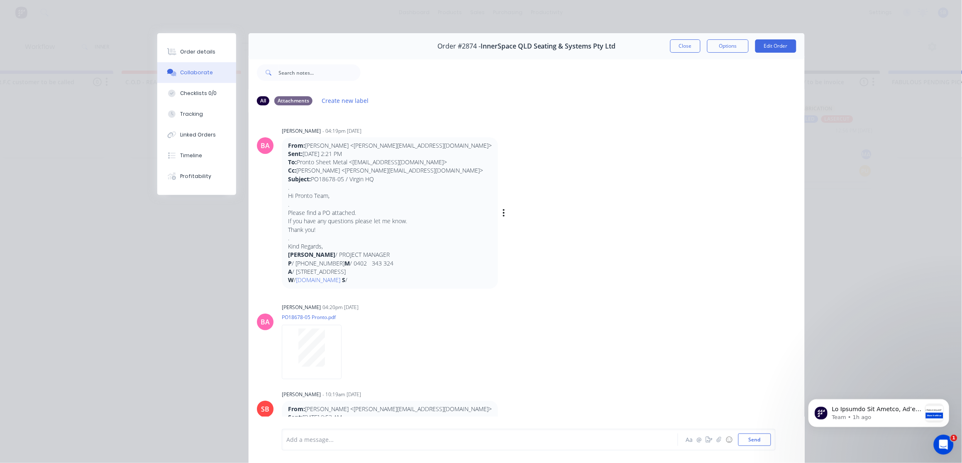
click at [553, 146] on div "BA Brenda Abrahams - 04:19pm 08/09/25 From: Alexander Fuss <alexander@innerspac…" at bounding box center [527, 207] width 556 height 164
click at [676, 47] on button "Close" at bounding box center [685, 45] width 30 height 13
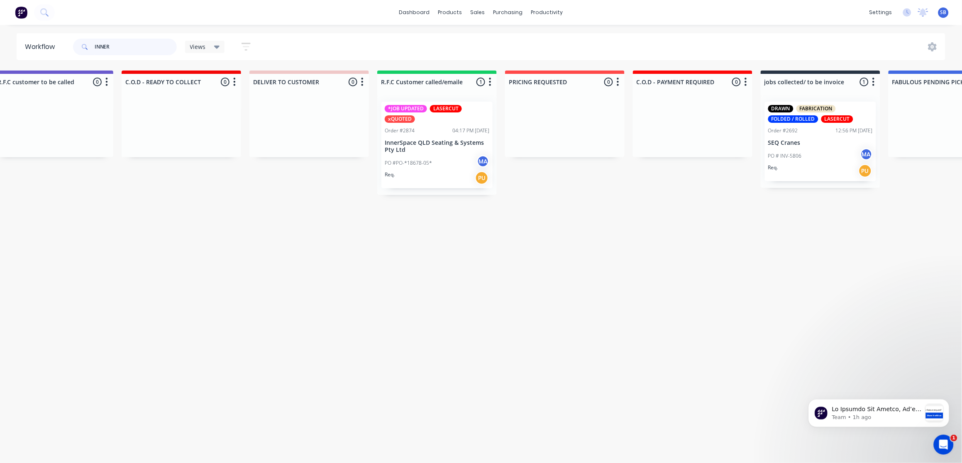
drag, startPoint x: 105, startPoint y: 44, endPoint x: -2, endPoint y: 43, distance: 107.1
click at [83, 194] on div "Submitted 1 Status colour #273444 hex #273444 Save Cancel Summaries Total order…" at bounding box center [60, 133] width 2227 height 125
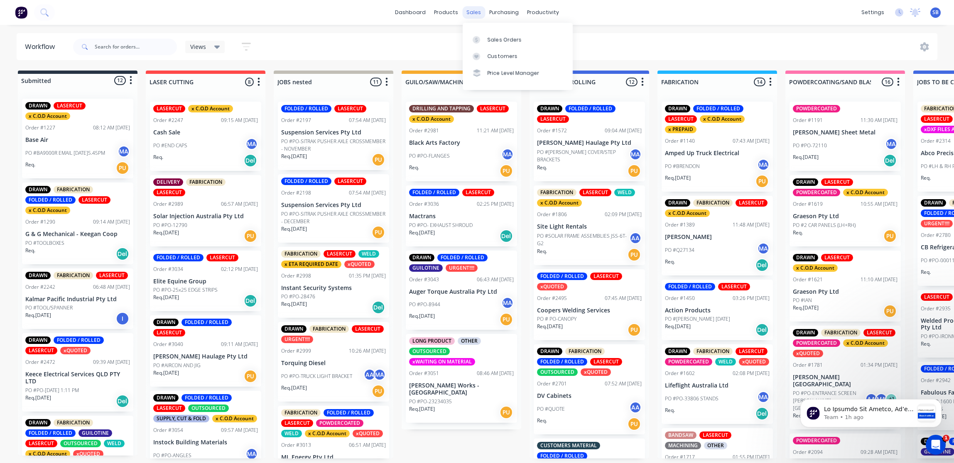
click at [470, 11] on div "sales" at bounding box center [473, 12] width 23 height 12
drag, startPoint x: 492, startPoint y: 51, endPoint x: 487, endPoint y: 54, distance: 6.7
click at [492, 51] on link "Customers" at bounding box center [517, 56] width 110 height 17
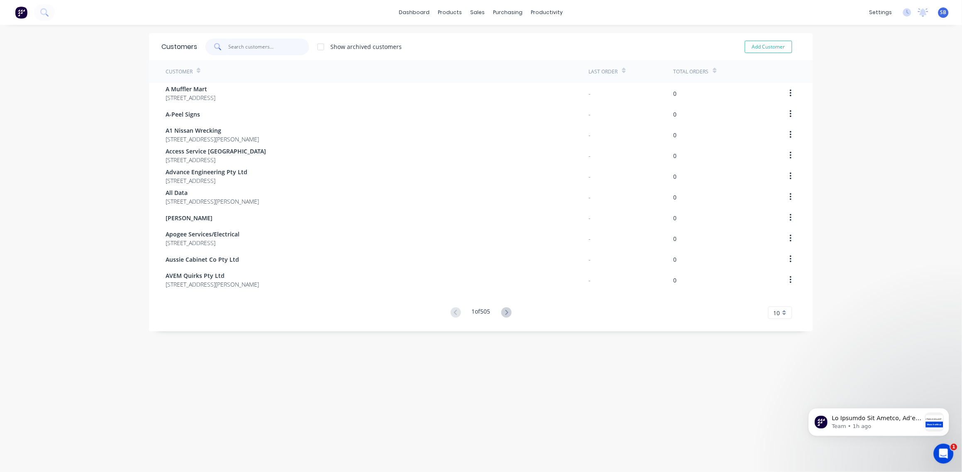
click at [237, 44] on input "text" at bounding box center [269, 47] width 81 height 17
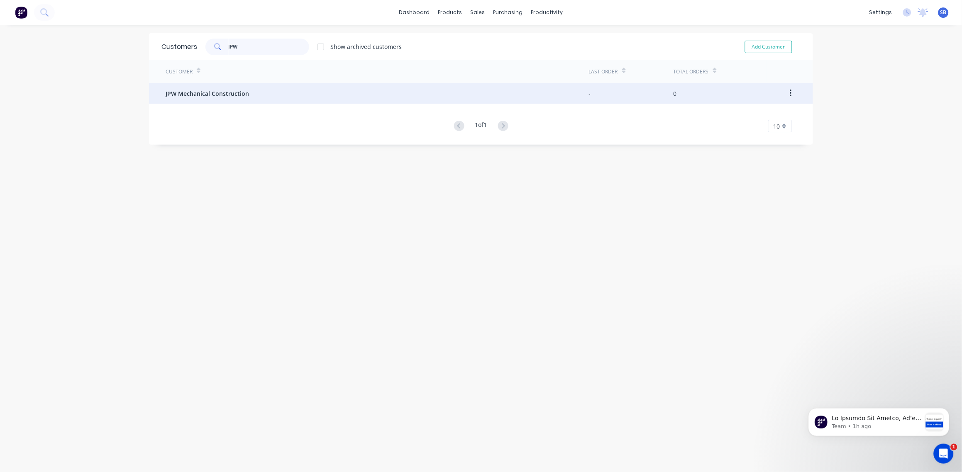
type input "JPW"
click at [234, 96] on span "JPW Mechanical Construction" at bounding box center [207, 93] width 83 height 9
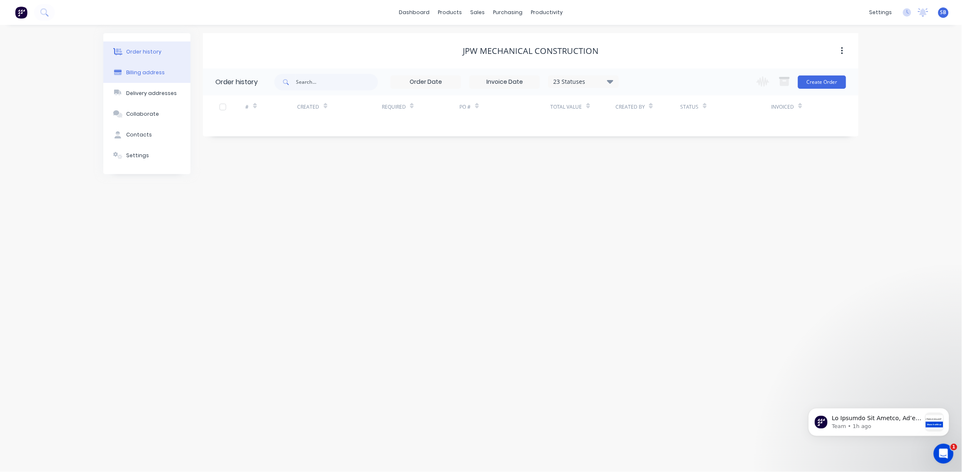
click at [161, 72] on div "Billing address" at bounding box center [146, 72] width 39 height 7
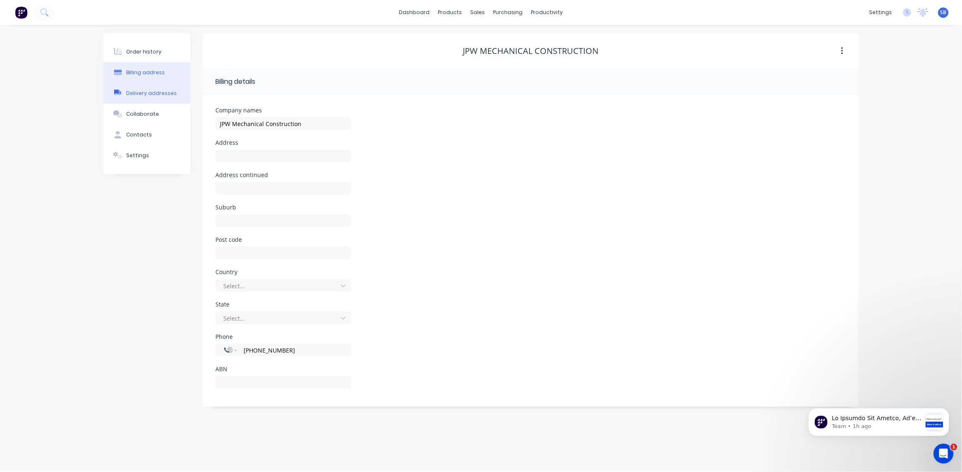
click at [169, 96] on div "Delivery addresses" at bounding box center [152, 93] width 51 height 7
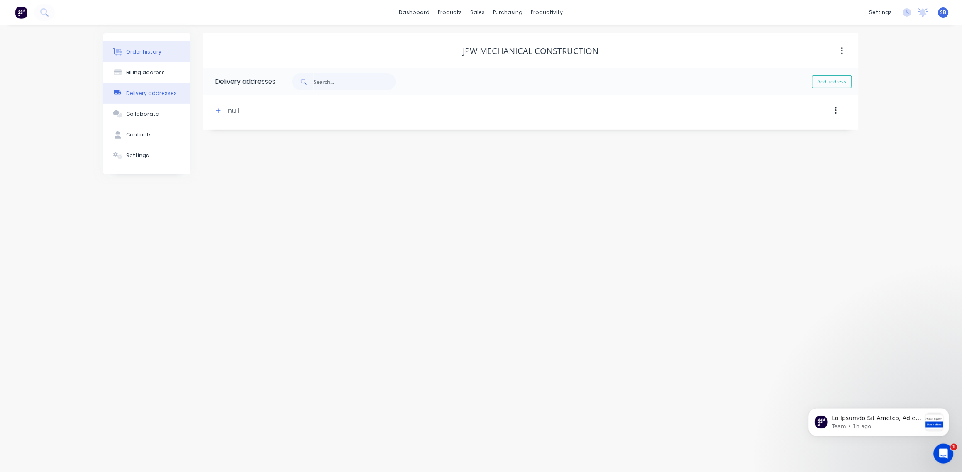
click at [159, 53] on div "Order history" at bounding box center [144, 51] width 35 height 7
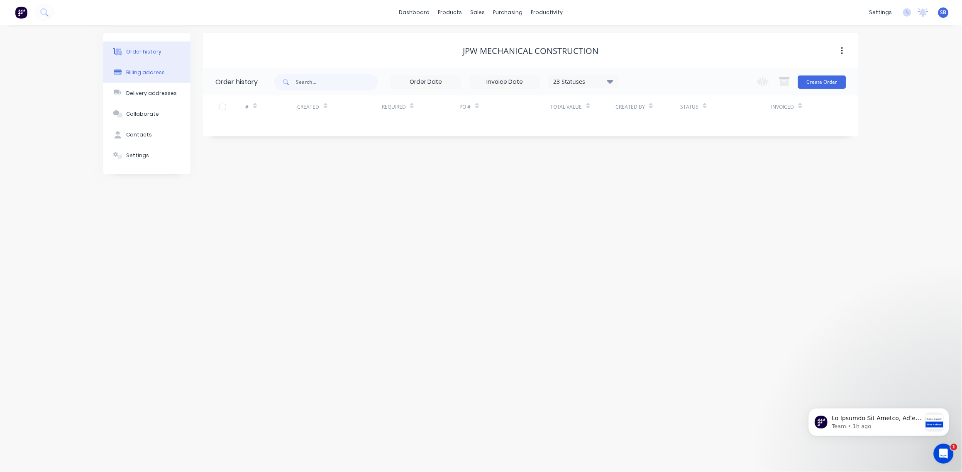
click at [161, 64] on button "Billing address" at bounding box center [146, 72] width 87 height 21
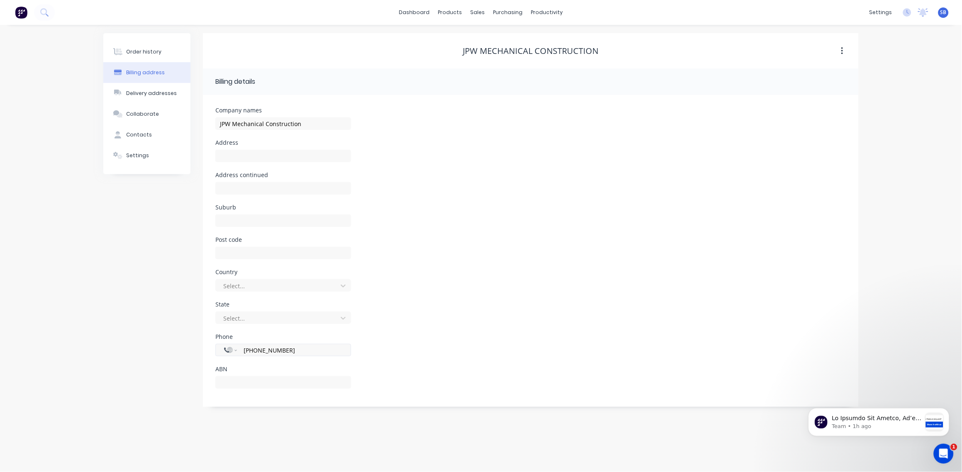
click at [284, 351] on input "+61 43112940652766" at bounding box center [293, 351] width 100 height 10
drag, startPoint x: 303, startPoint y: 352, endPoint x: 286, endPoint y: 352, distance: 17.4
click at [286, 352] on input "+61 43112940652766" at bounding box center [293, 351] width 100 height 10
select select "AU"
type input "0431 129 406"
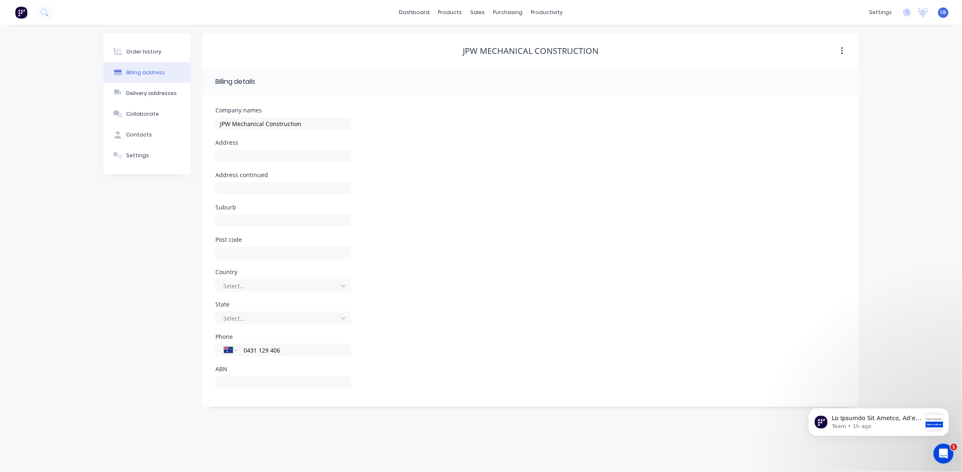
click at [387, 320] on div "State Select..." at bounding box center [530, 318] width 631 height 32
click at [331, 367] on div "ABN" at bounding box center [283, 370] width 136 height 6
click at [117, 42] on button "Order history" at bounding box center [146, 52] width 87 height 21
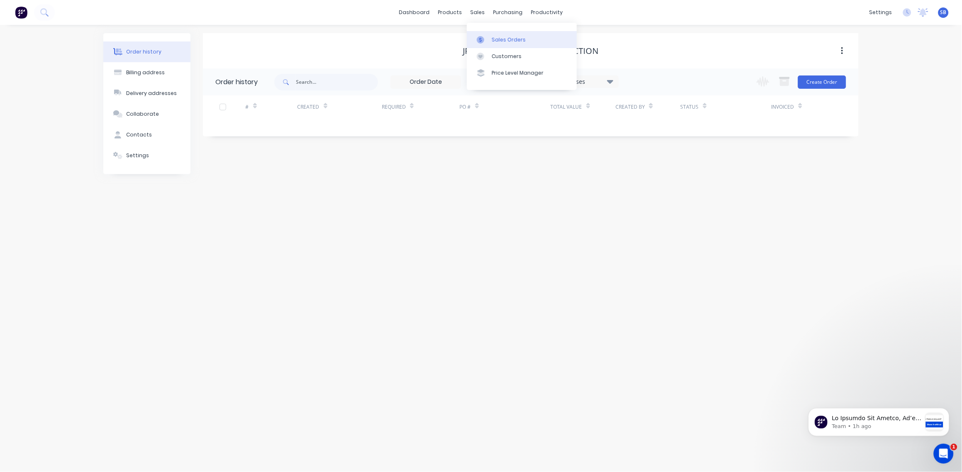
click at [494, 39] on div "Sales Orders" at bounding box center [509, 39] width 34 height 7
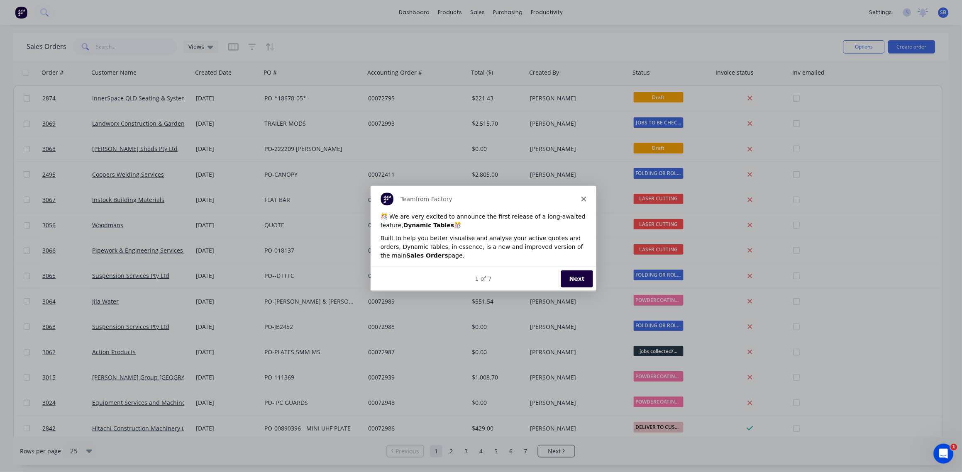
click at [583, 198] on icon "Close" at bounding box center [583, 198] width 5 height 5
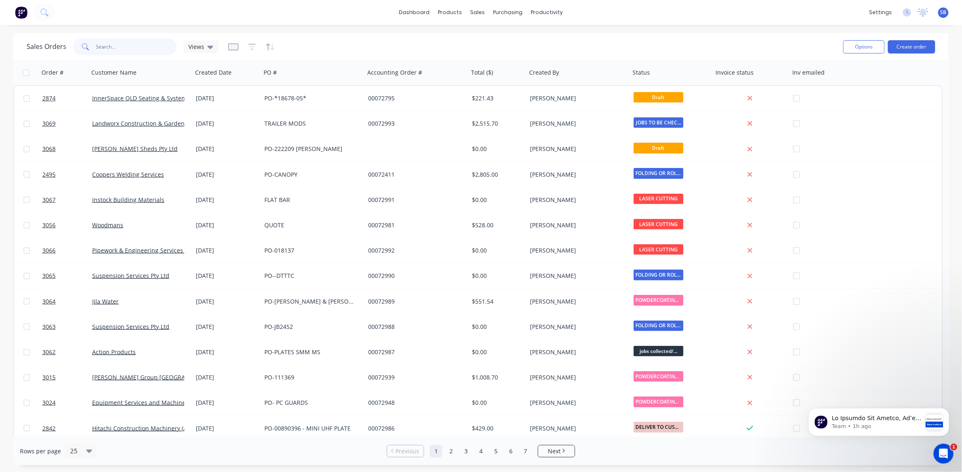
click at [100, 44] on input "text" at bounding box center [136, 47] width 81 height 17
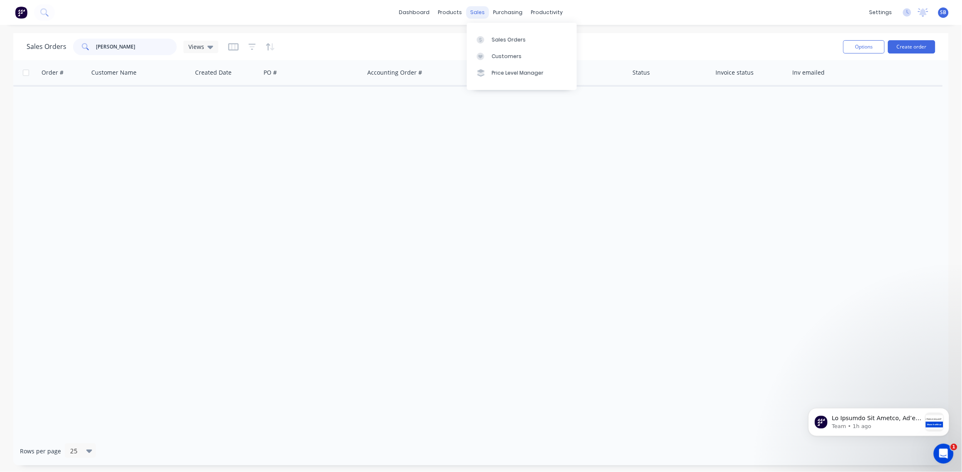
type input "[PERSON_NAME]"
click at [481, 11] on div "sales" at bounding box center [478, 12] width 23 height 12
click at [508, 43] on div "Sales Orders" at bounding box center [509, 39] width 34 height 7
click at [553, 17] on div "productivity" at bounding box center [547, 12] width 40 height 12
click at [560, 41] on div "Workflow" at bounding box center [561, 39] width 25 height 7
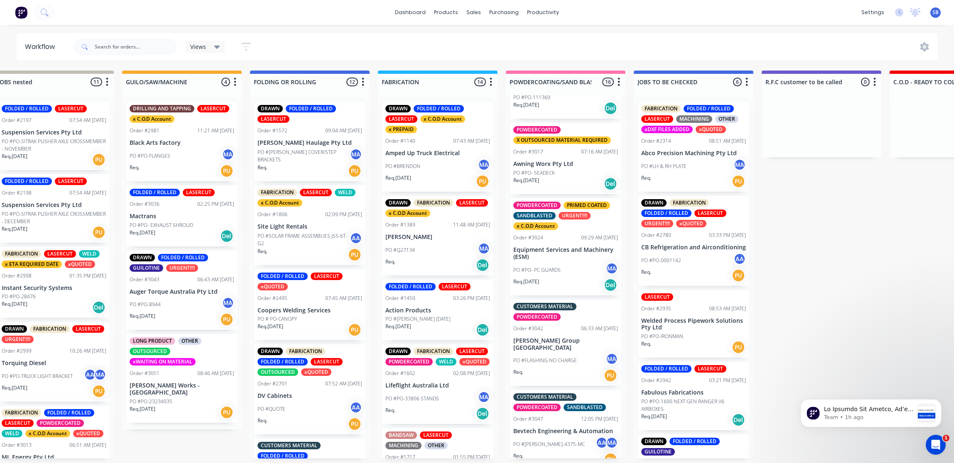
scroll to position [805, 0]
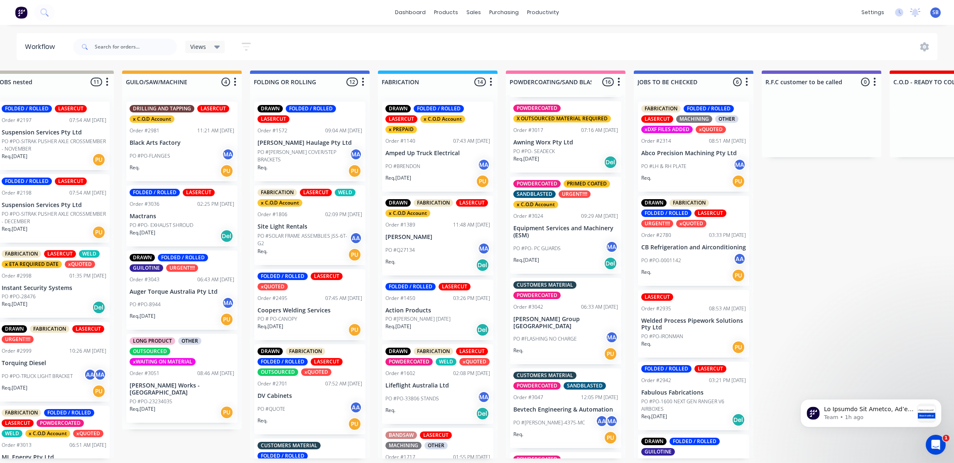
click at [560, 241] on div "PO #PO- PC GUARDS MA" at bounding box center [565, 249] width 105 height 16
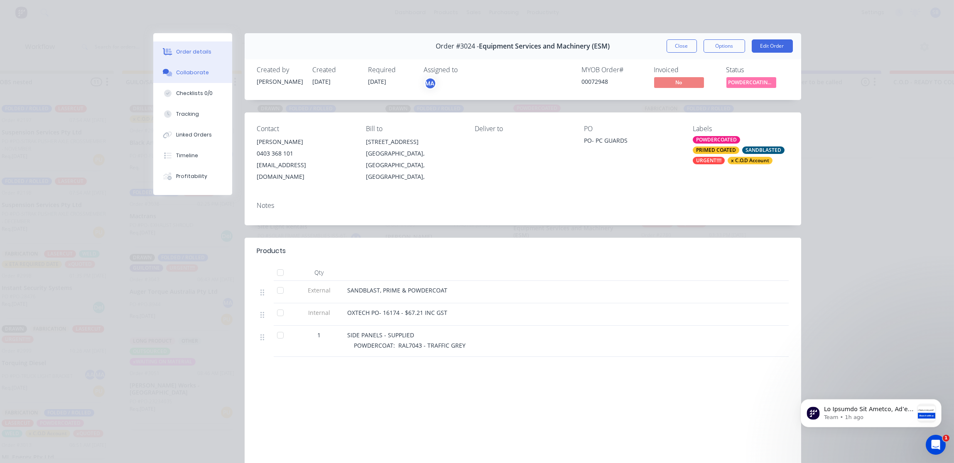
click at [215, 74] on button "Collaborate" at bounding box center [192, 72] width 79 height 21
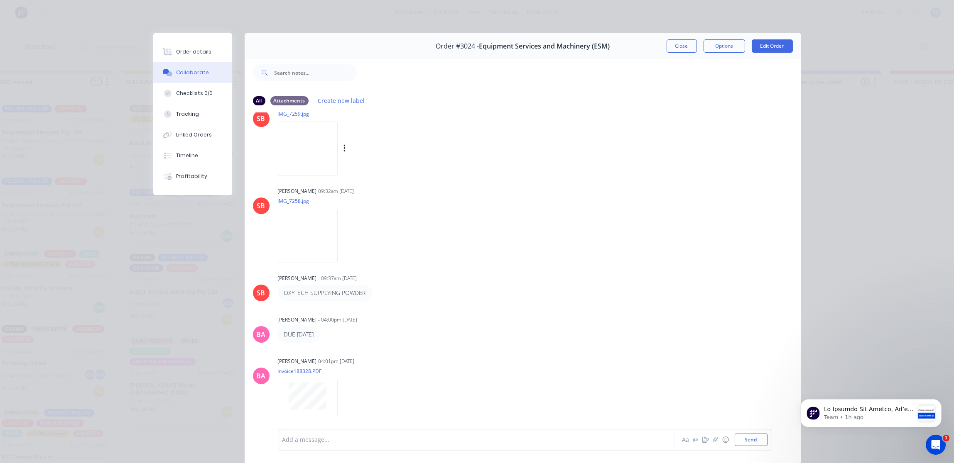
scroll to position [0, 0]
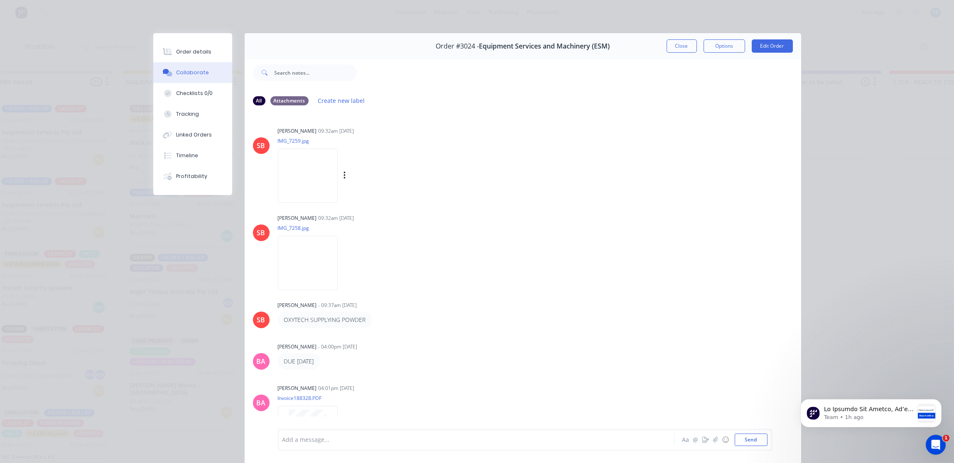
click at [308, 157] on img at bounding box center [308, 176] width 60 height 54
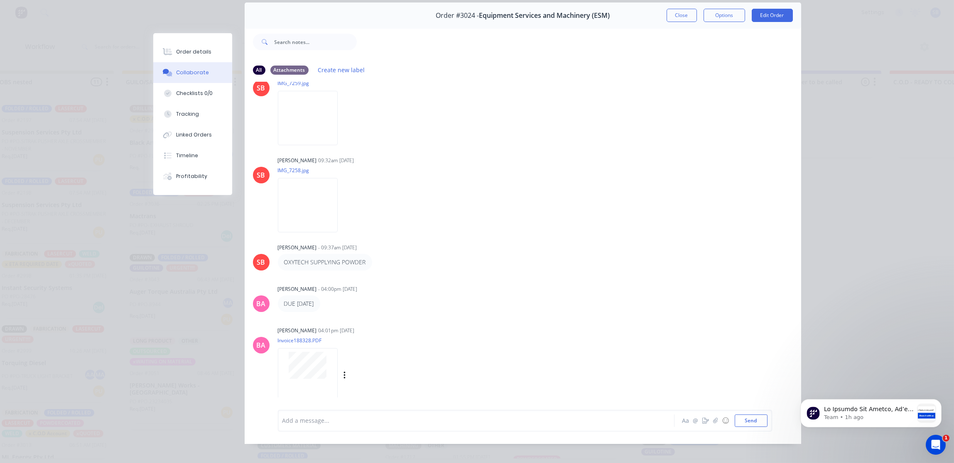
scroll to position [46, 0]
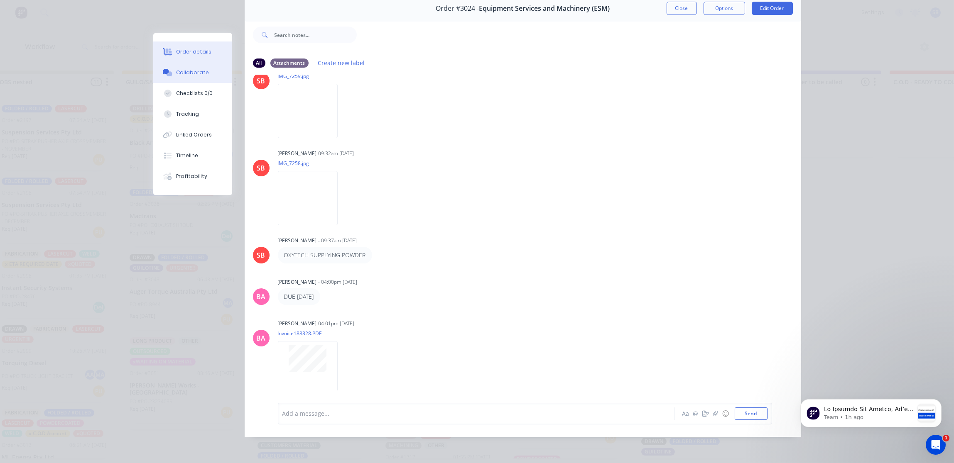
click at [219, 52] on button "Order details" at bounding box center [192, 52] width 79 height 21
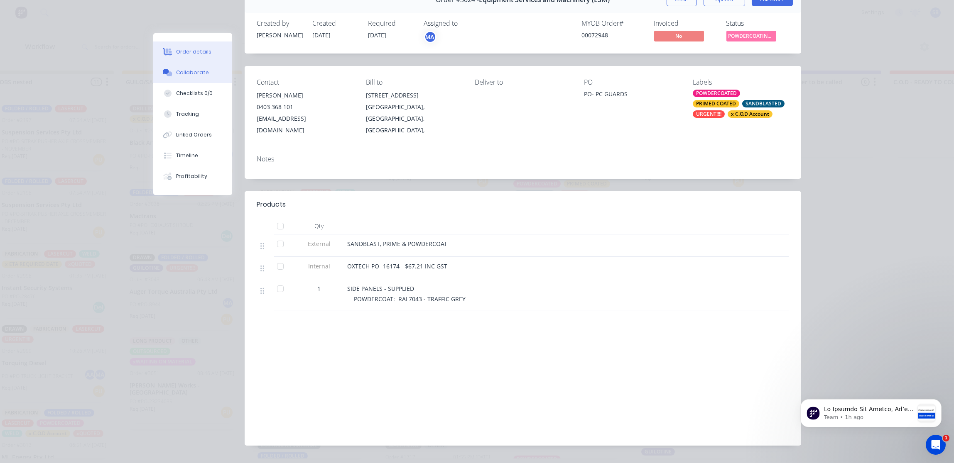
click at [193, 74] on div "Collaborate" at bounding box center [192, 72] width 33 height 7
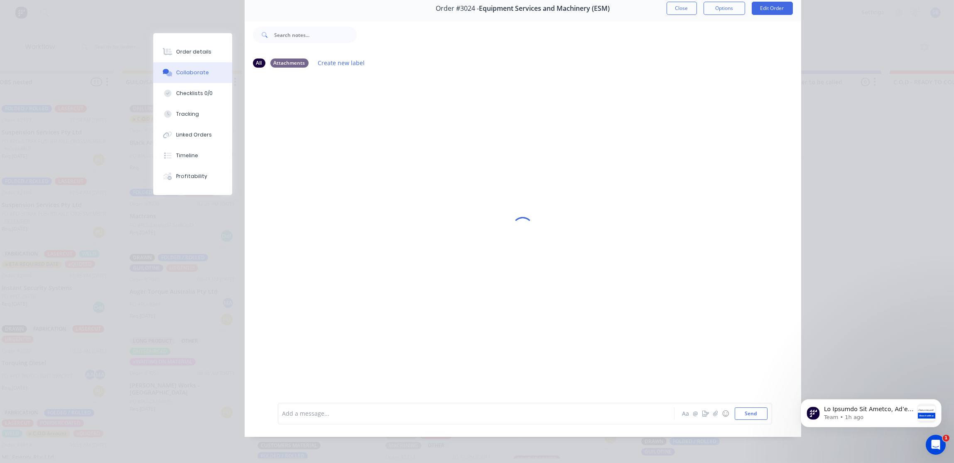
scroll to position [0, 0]
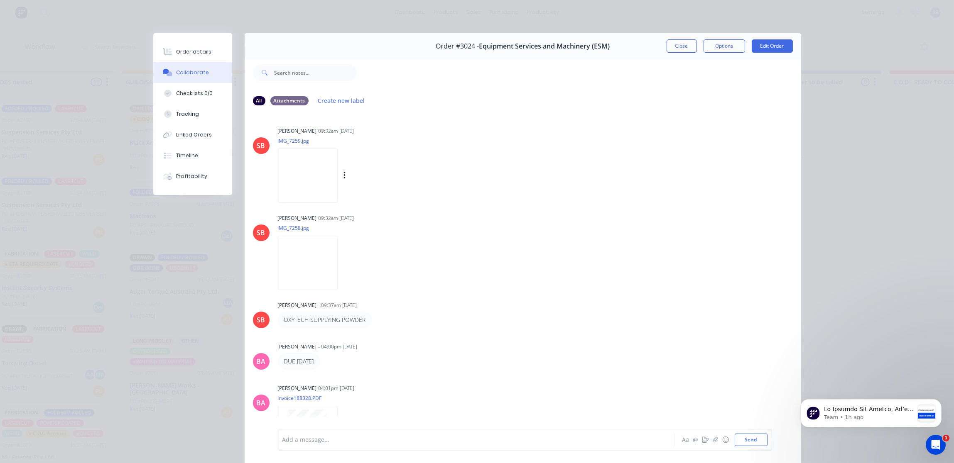
click at [296, 191] on img at bounding box center [308, 176] width 60 height 54
click at [324, 279] on img at bounding box center [308, 263] width 60 height 54
click at [279, 171] on img at bounding box center [308, 176] width 60 height 54
